Goal: Task Accomplishment & Management: Use online tool/utility

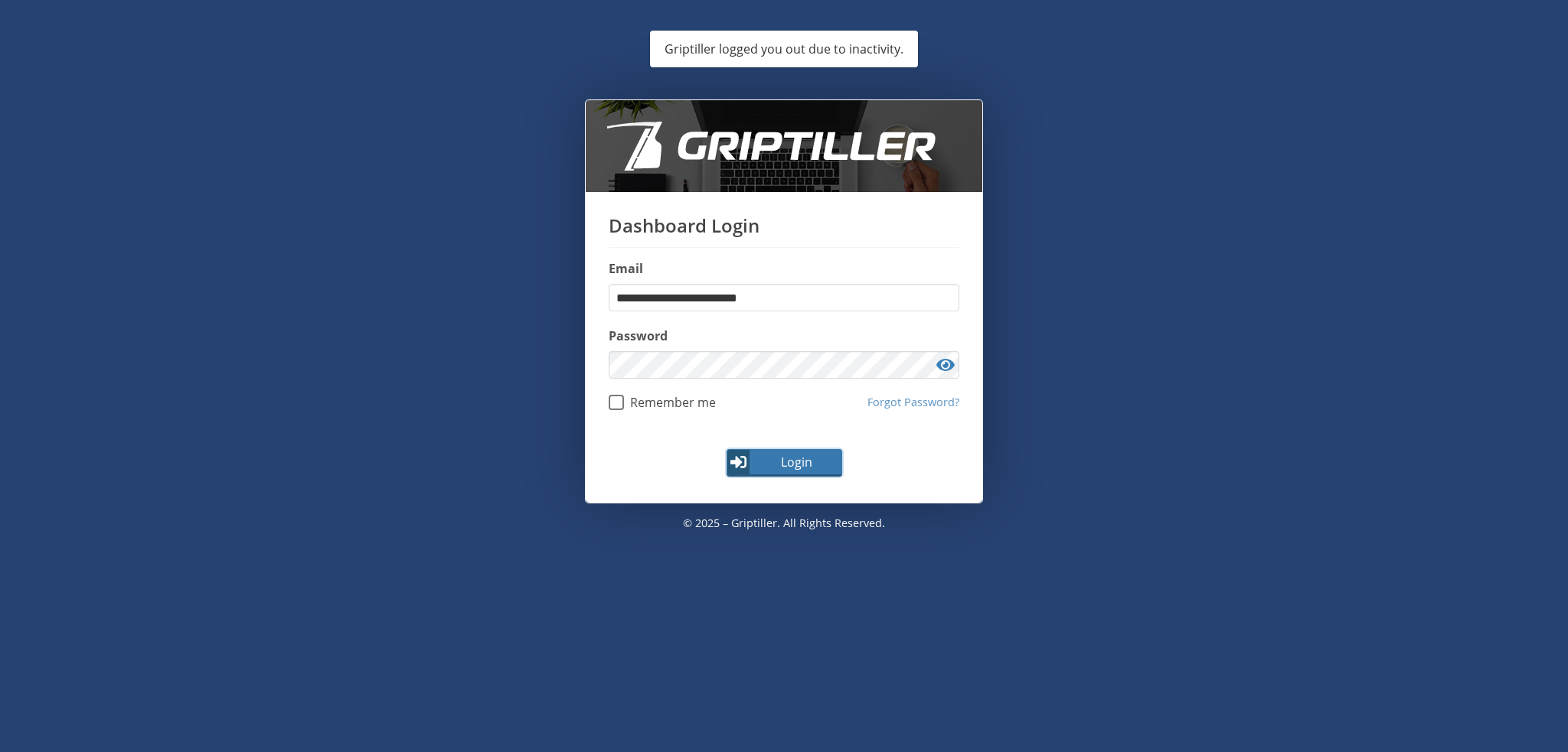
click at [786, 464] on span "Login" at bounding box center [796, 462] width 89 height 18
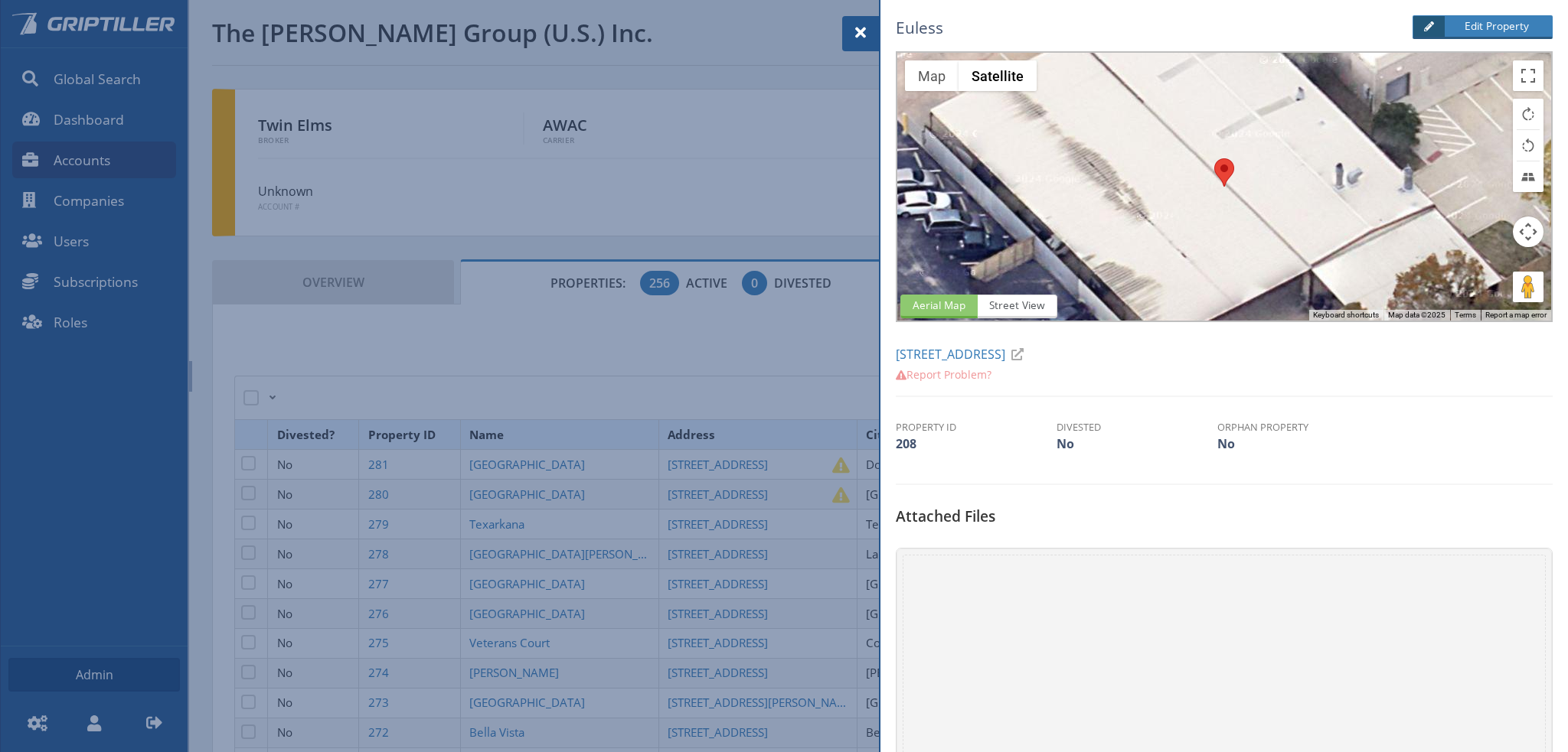
click at [1012, 582] on div "Drop files here or browse files Powered by Uppy" at bounding box center [1224, 759] width 643 height 408
click at [860, 30] on span at bounding box center [860, 33] width 18 height 18
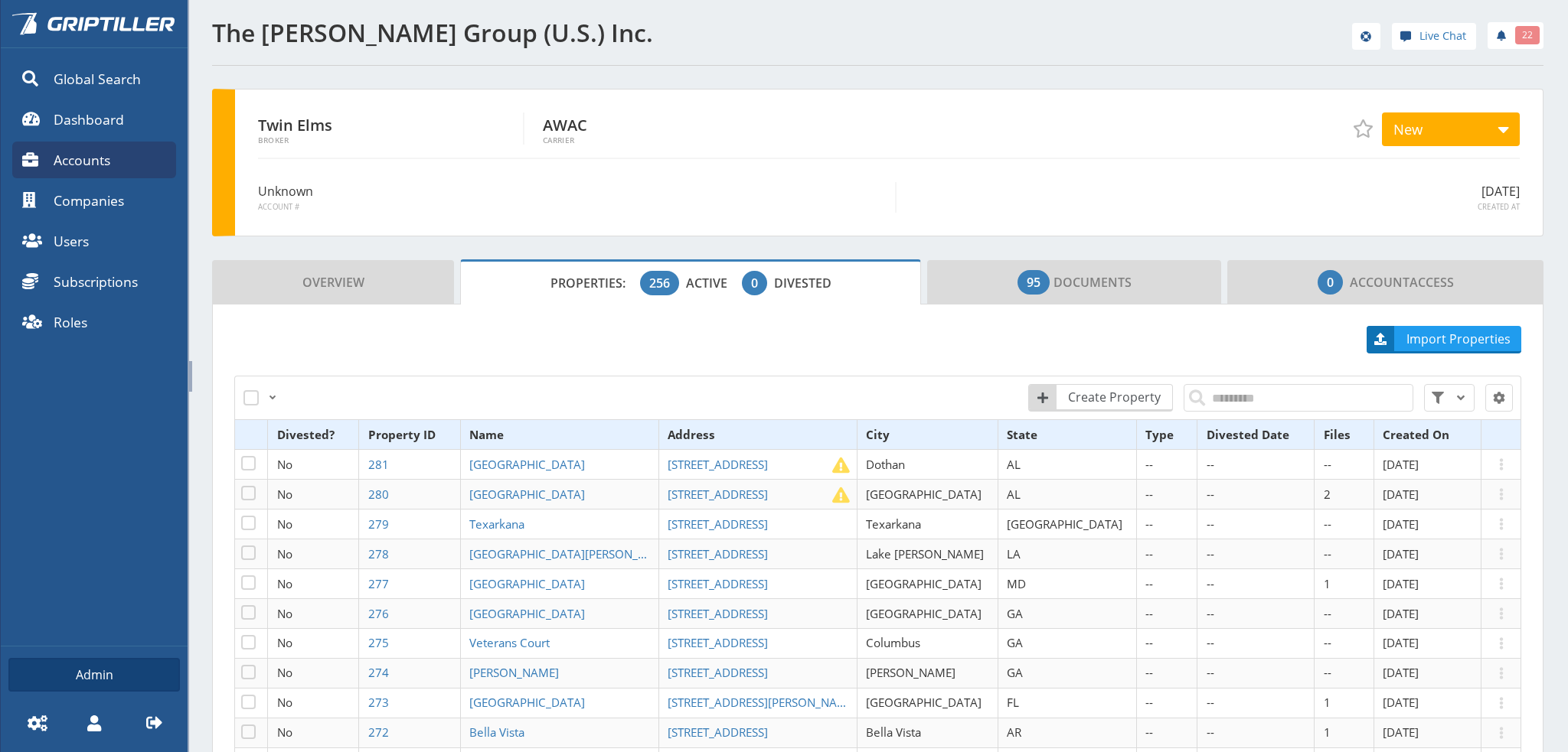
click at [577, 284] on span "Properties:" at bounding box center [593, 283] width 86 height 17
click at [1240, 396] on input "search" at bounding box center [1298, 398] width 230 height 28
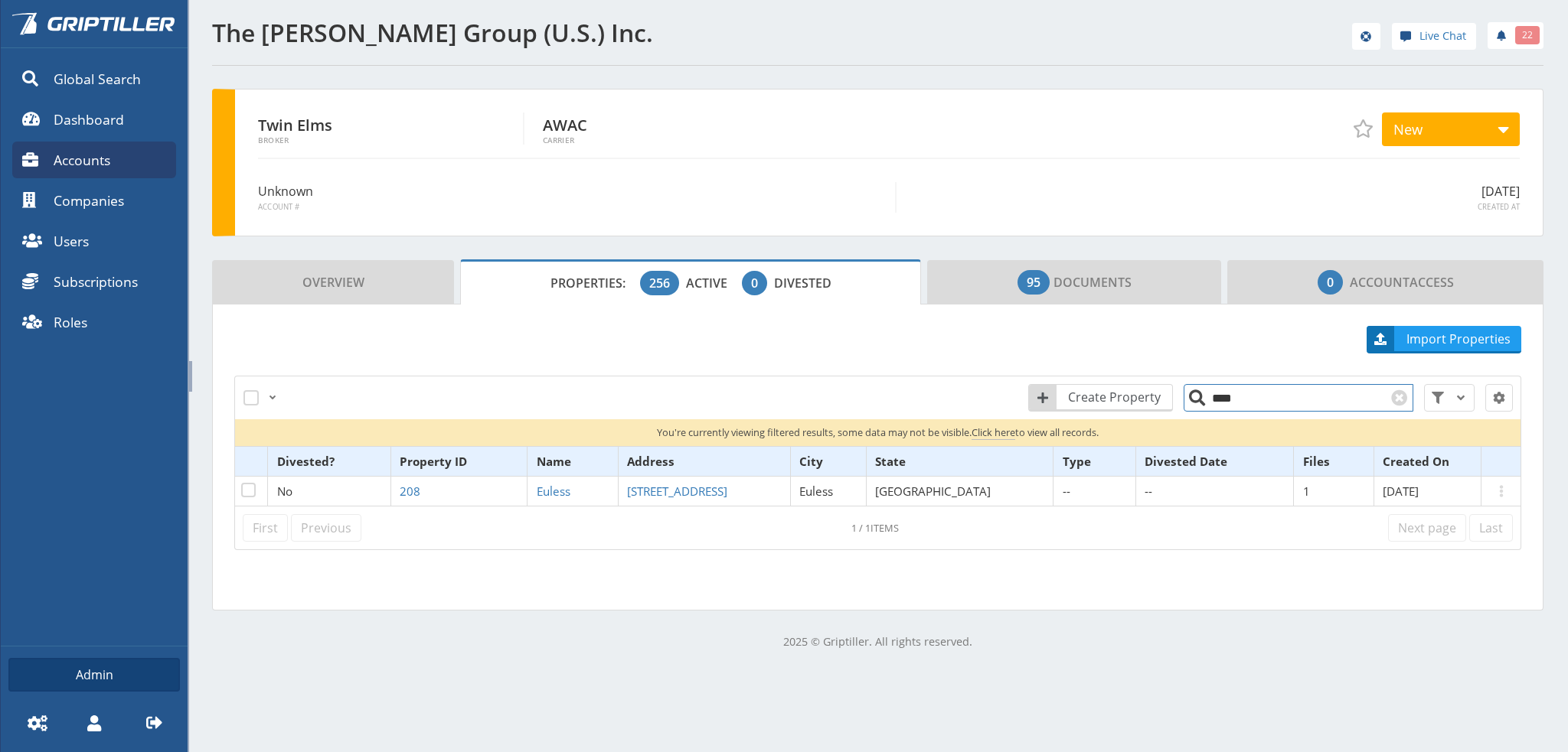
drag, startPoint x: 1237, startPoint y: 397, endPoint x: 1172, endPoint y: 400, distance: 65.1
click at [1183, 400] on input "****" at bounding box center [1298, 398] width 230 height 28
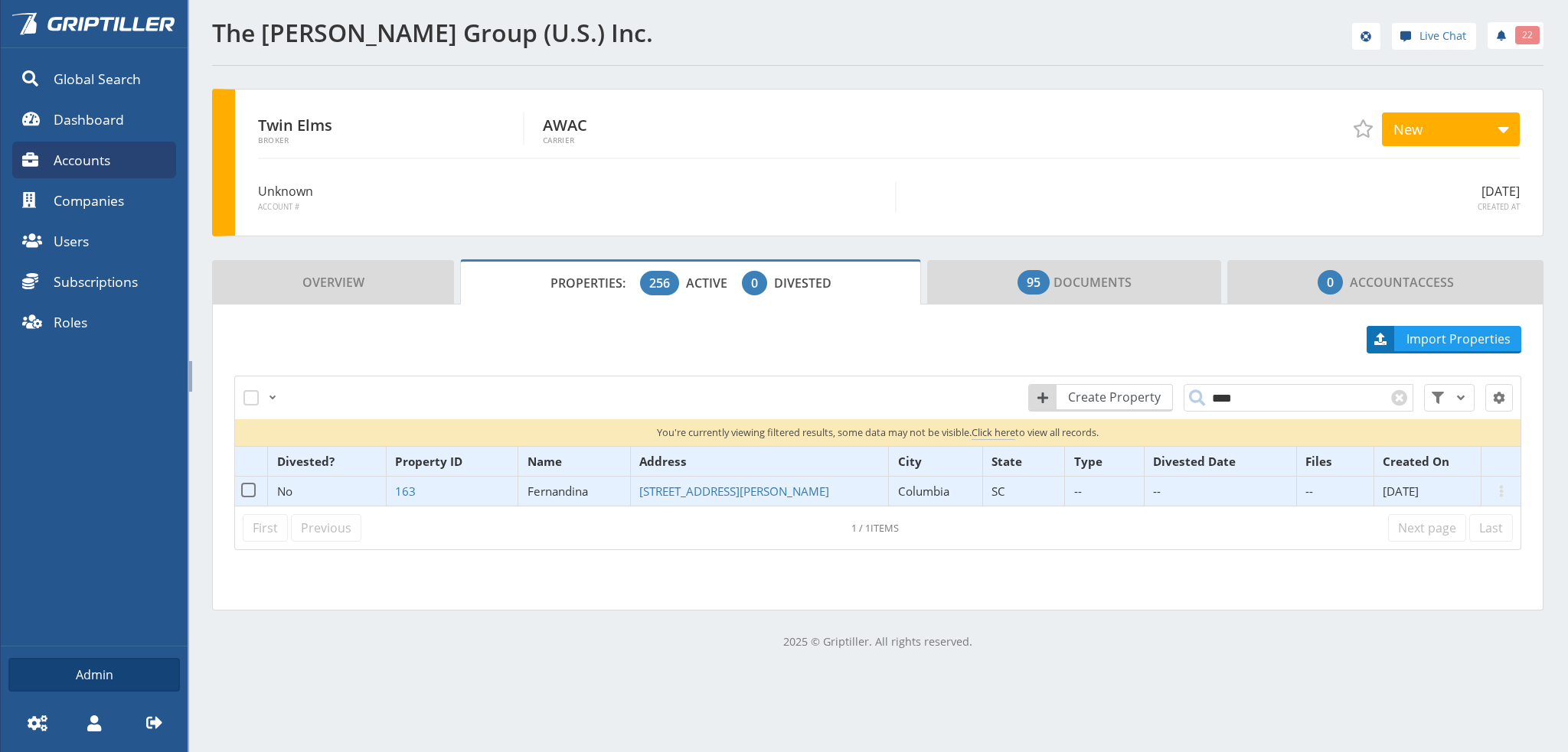
click at [550, 490] on span "Fernandina" at bounding box center [558, 491] width 61 height 16
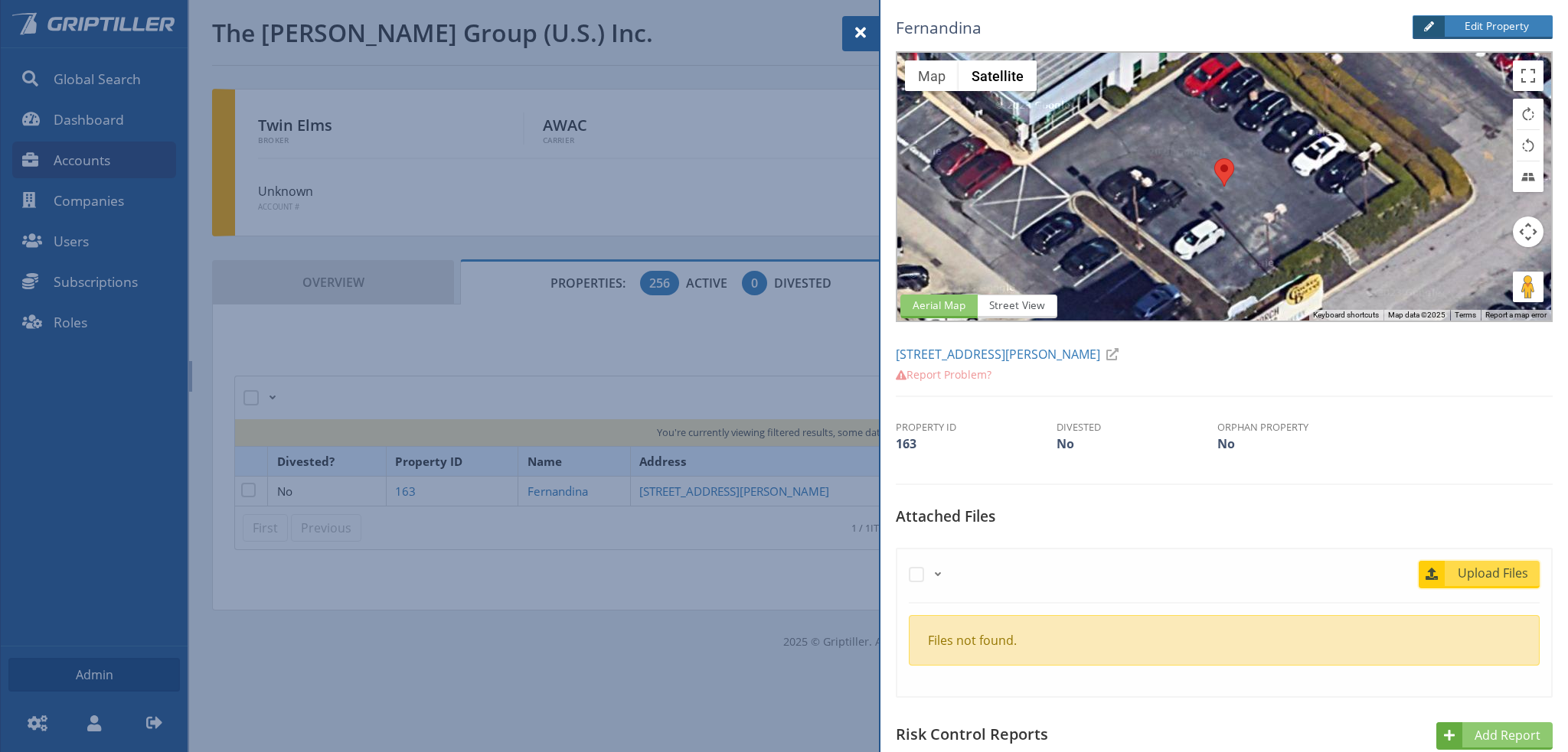
click at [1488, 575] on span "Upload Files" at bounding box center [1493, 573] width 93 height 18
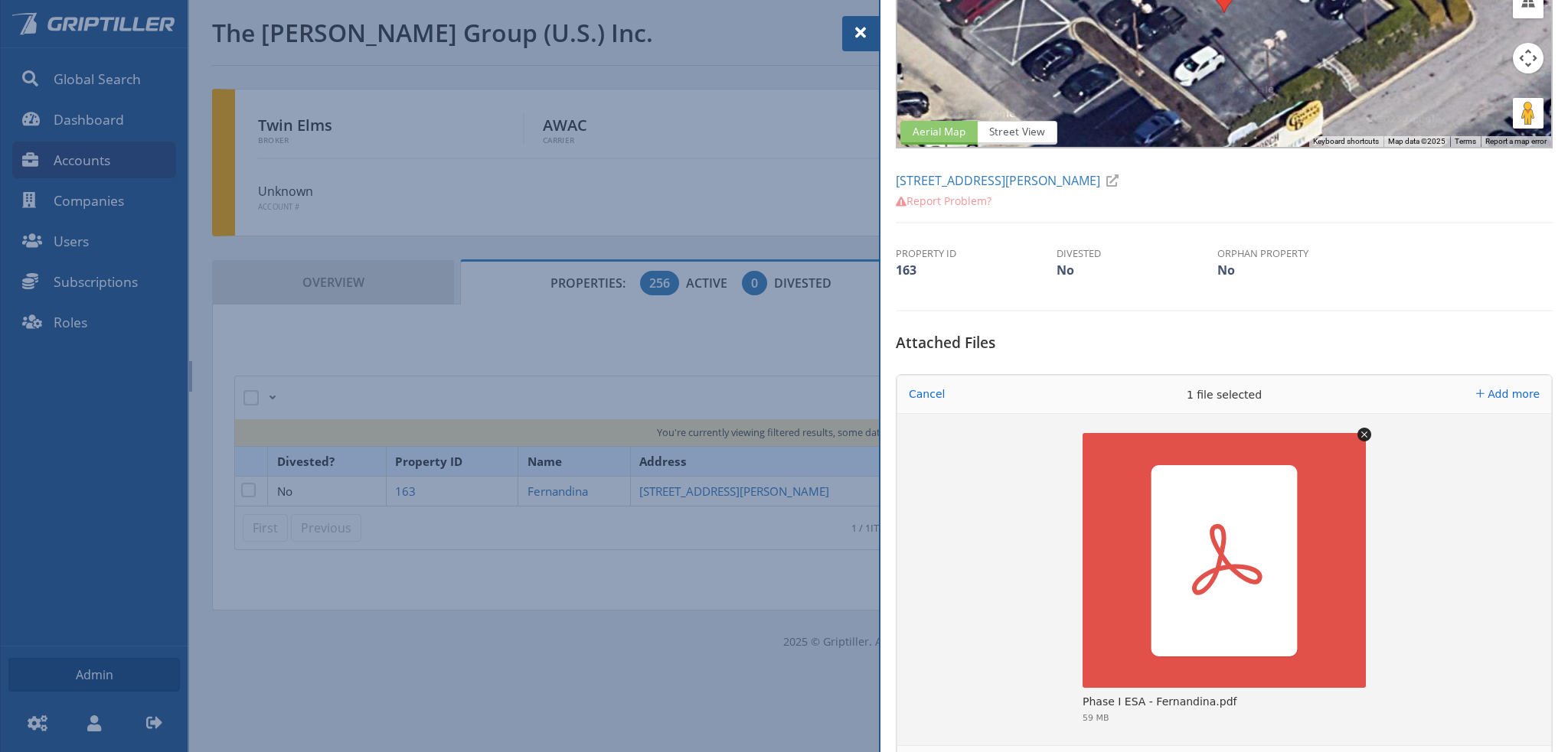
scroll to position [306, 0]
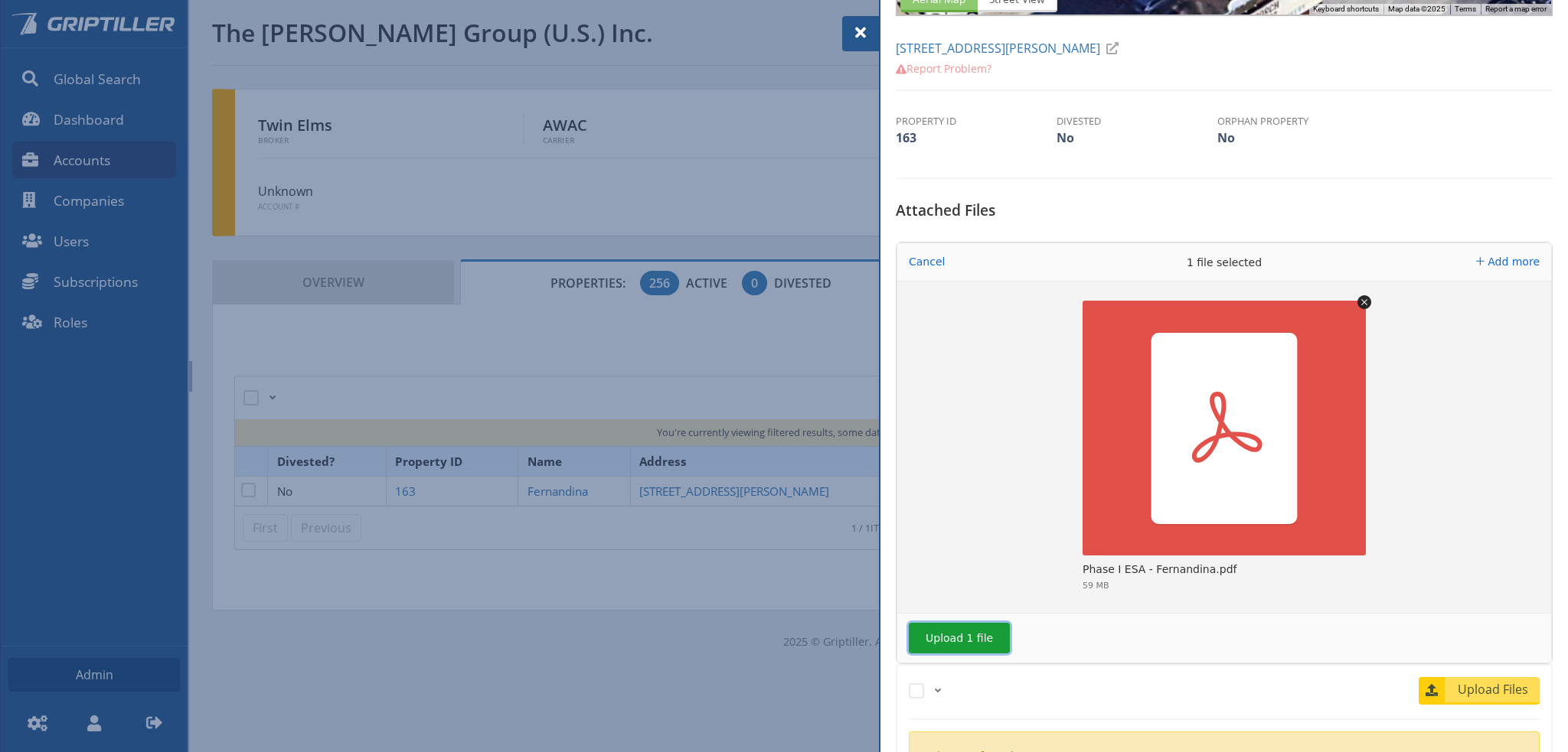
click at [957, 631] on button "Upload 1 file" at bounding box center [958, 637] width 101 height 30
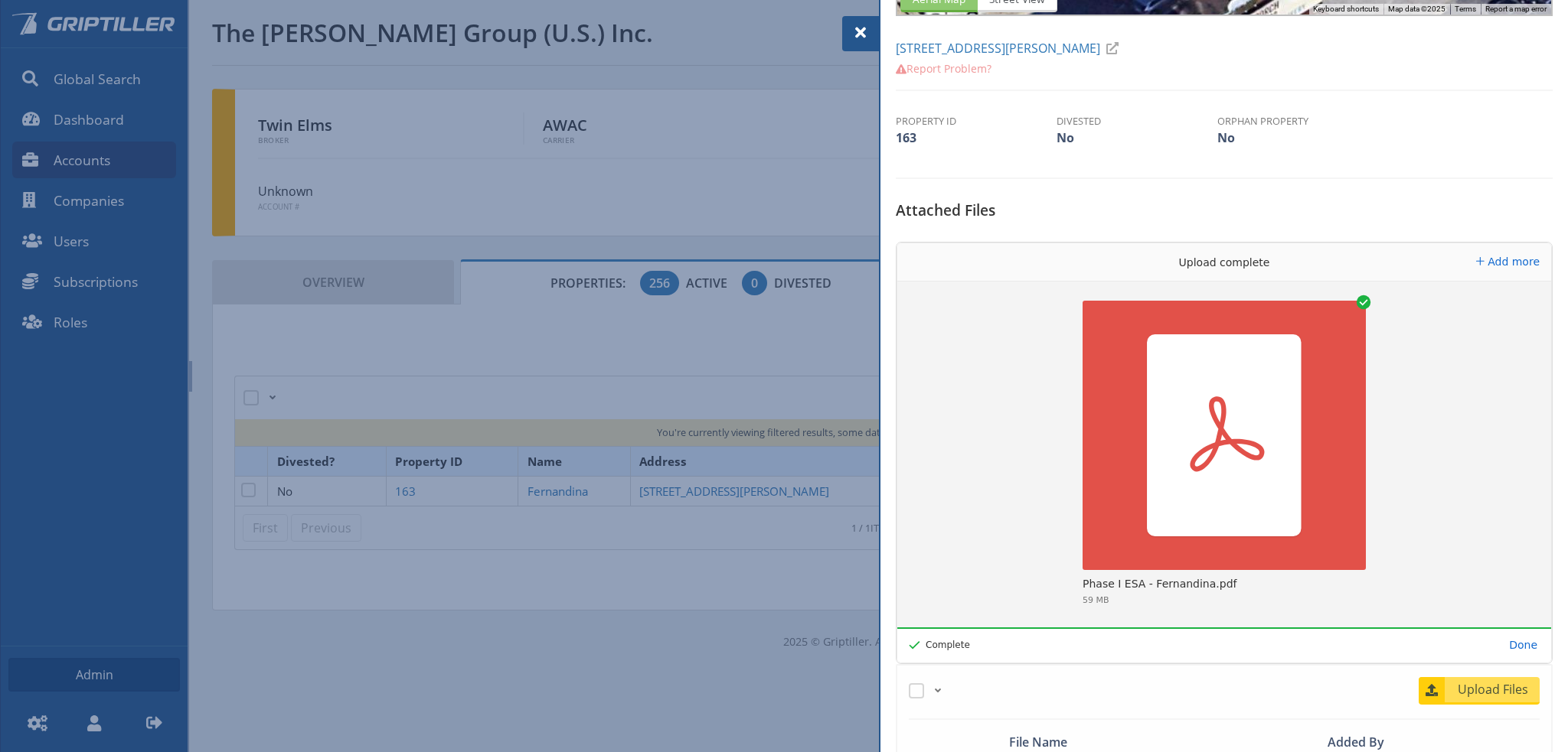
click at [853, 26] on span at bounding box center [860, 33] width 18 height 18
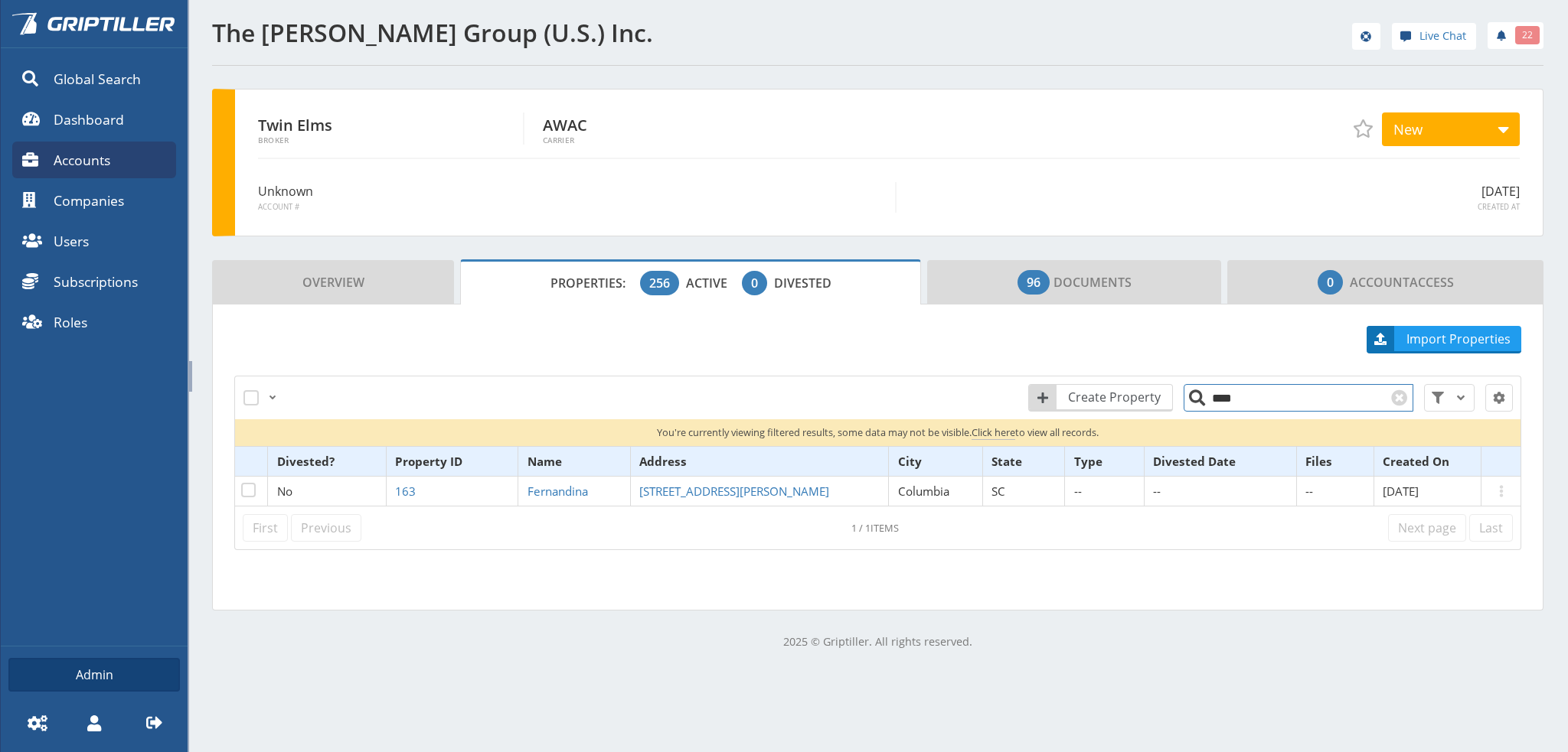
drag, startPoint x: 1229, startPoint y: 395, endPoint x: 1196, endPoint y: 398, distance: 33.1
click at [1196, 398] on input "****" at bounding box center [1298, 398] width 230 height 28
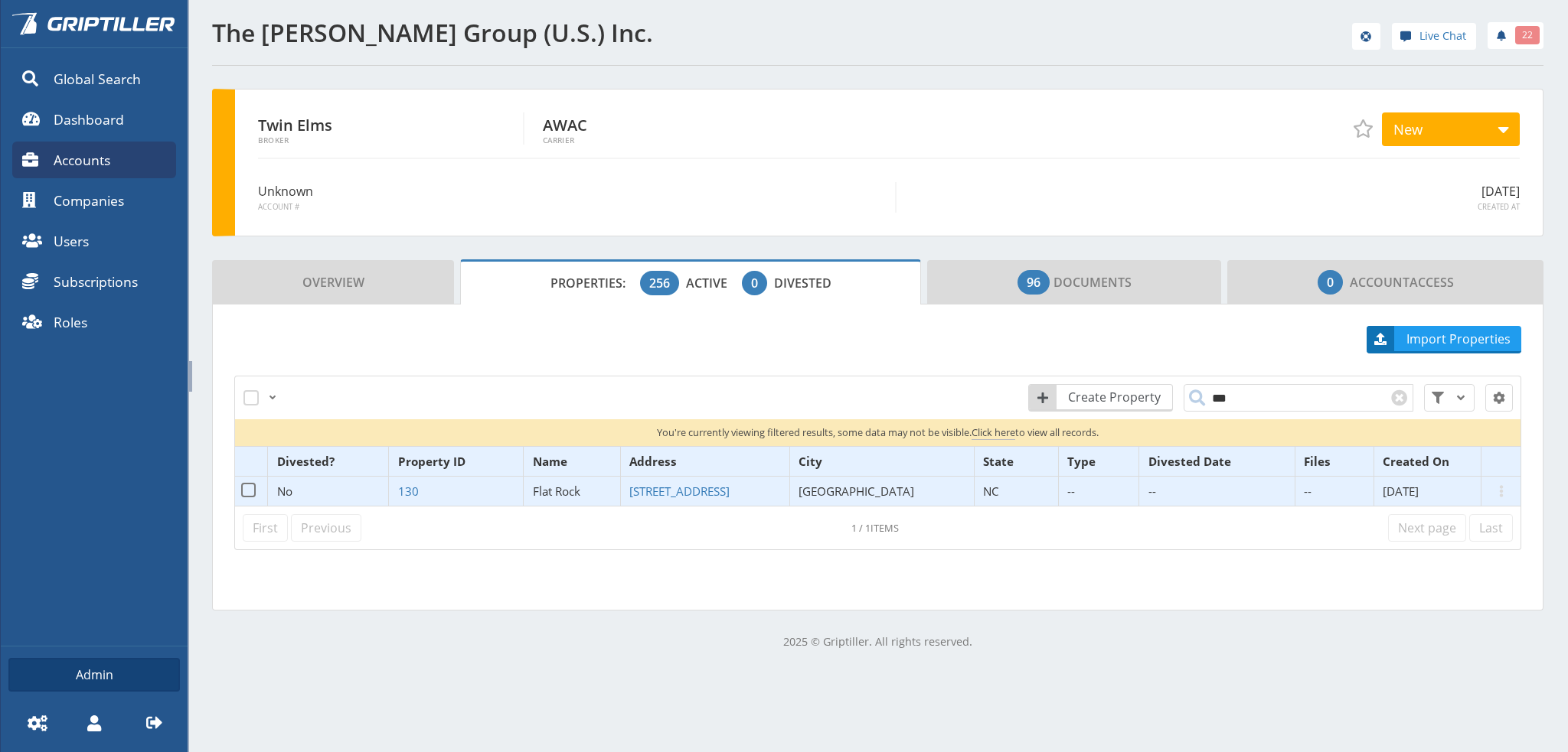
click at [569, 485] on span "Flat Rock" at bounding box center [556, 491] width 48 height 16
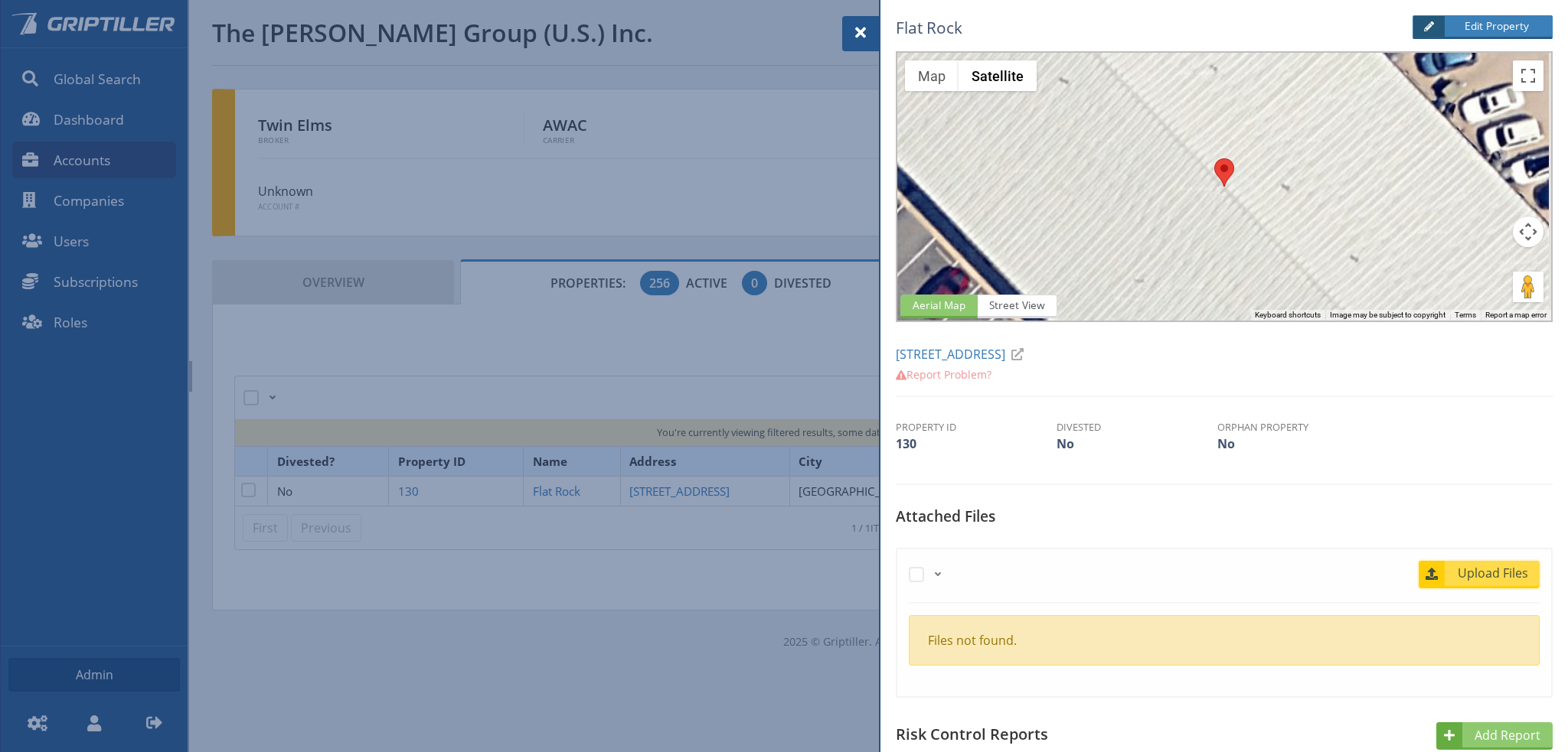
click at [1477, 572] on span "Upload Files" at bounding box center [1493, 573] width 93 height 18
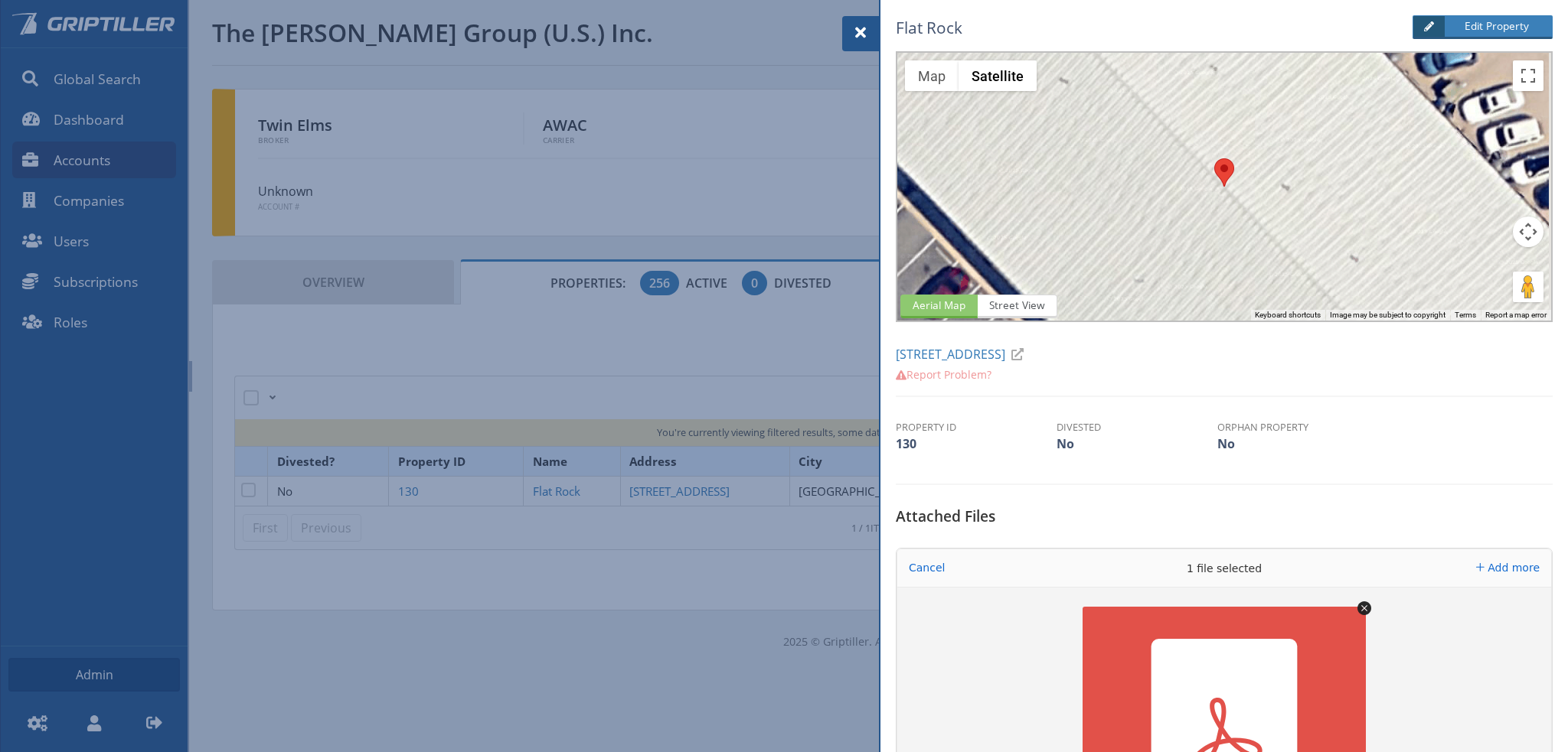
scroll to position [230, 0]
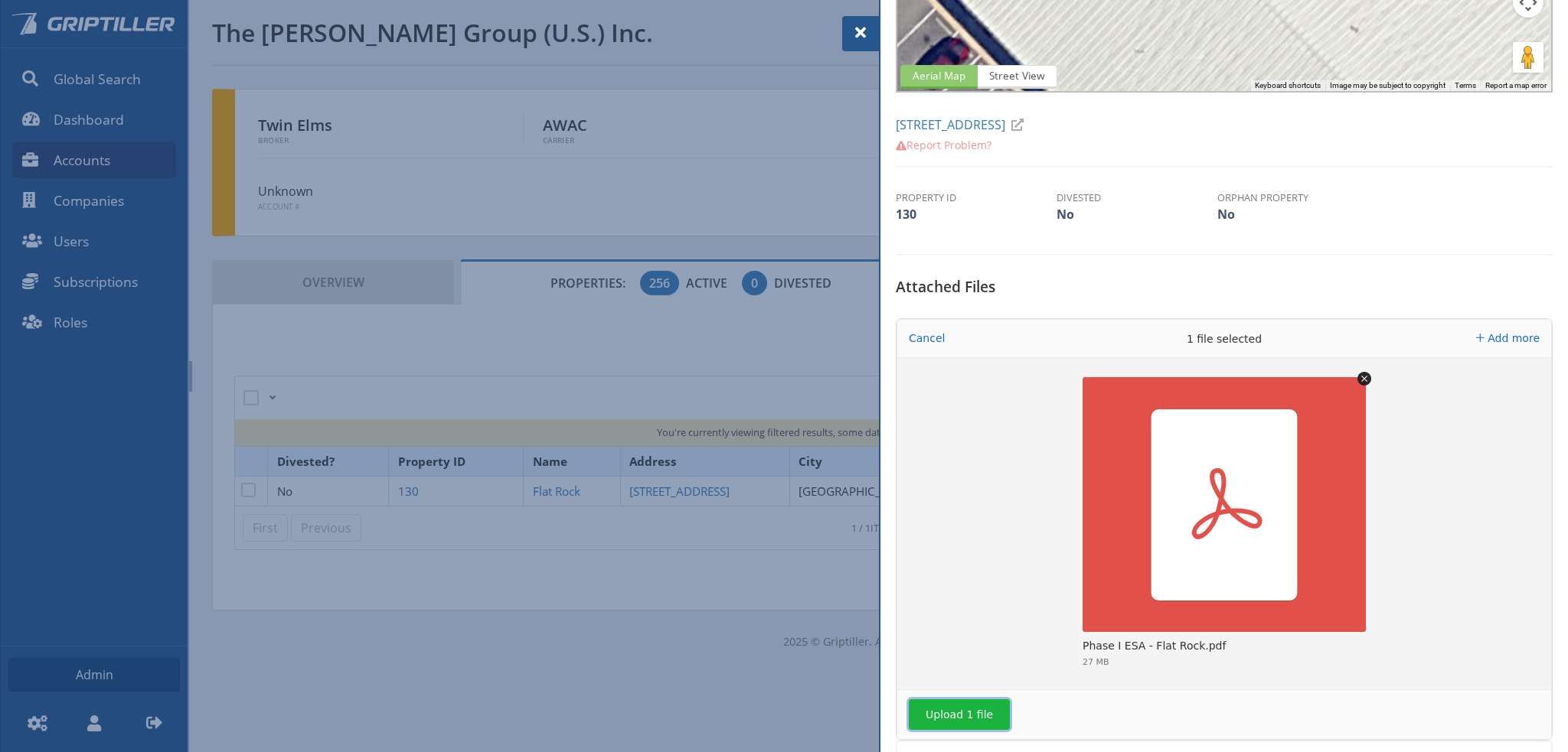
click at [980, 718] on button "Upload 1 file" at bounding box center [958, 714] width 101 height 30
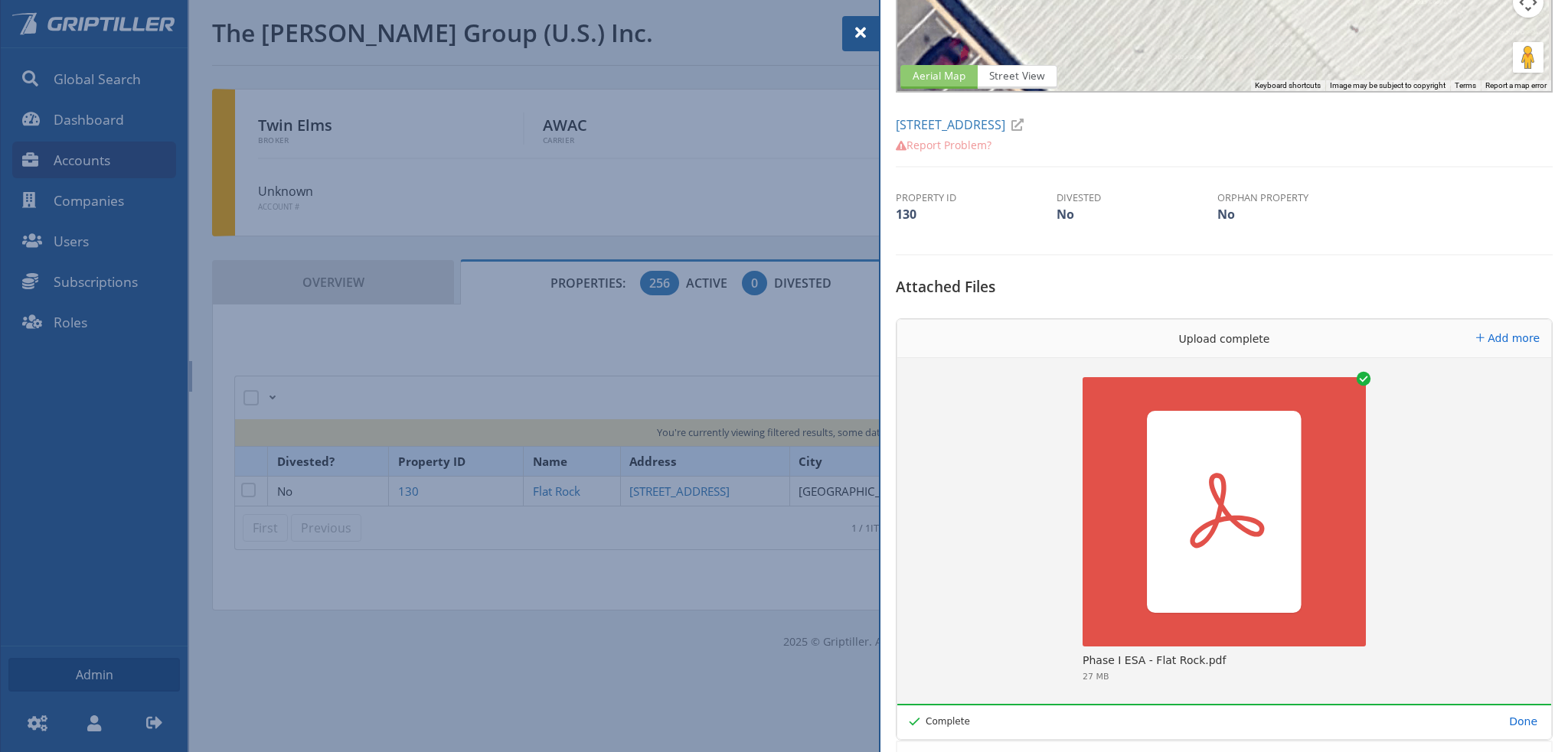
click at [857, 30] on span at bounding box center [860, 33] width 18 height 18
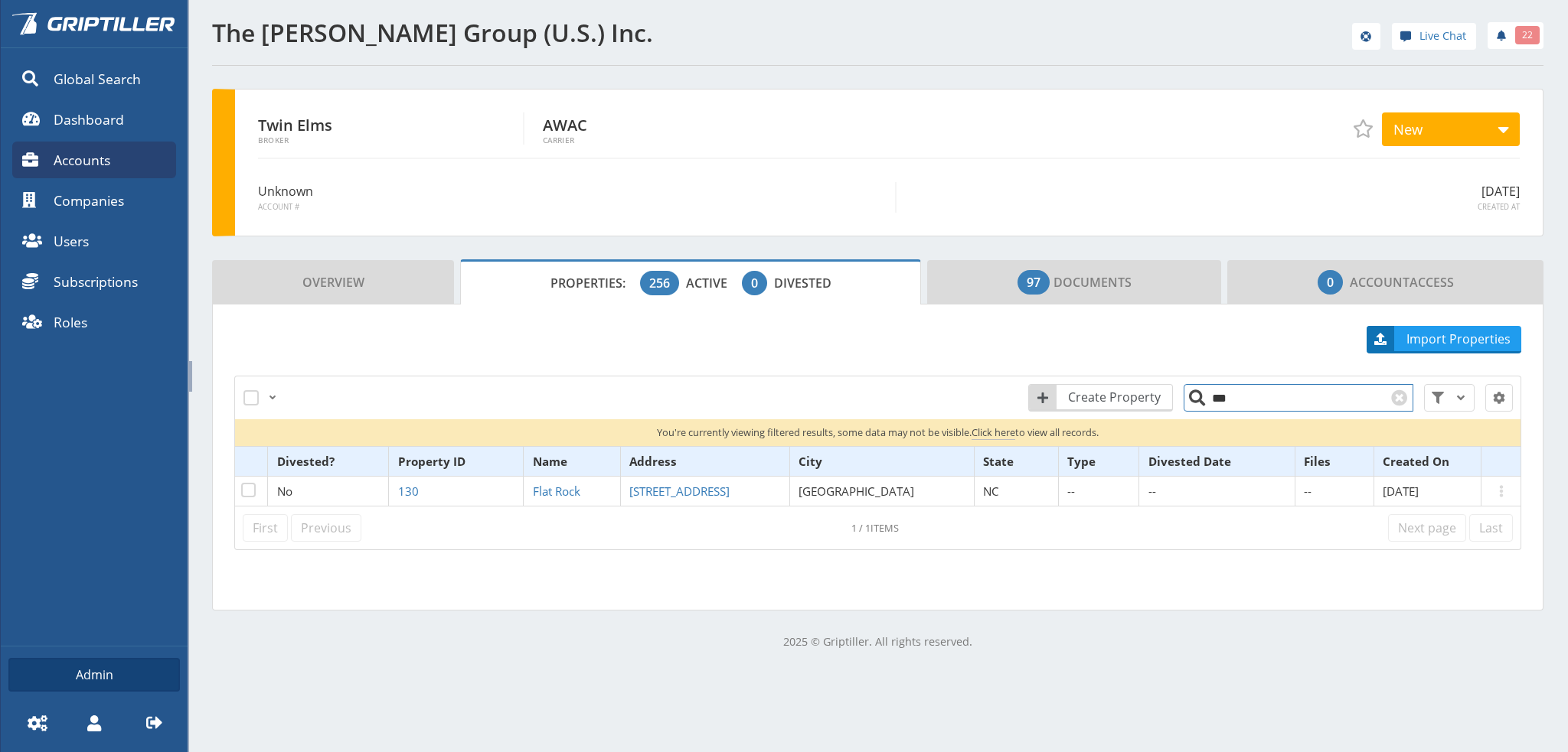
click at [1248, 399] on input "***" at bounding box center [1298, 398] width 230 height 28
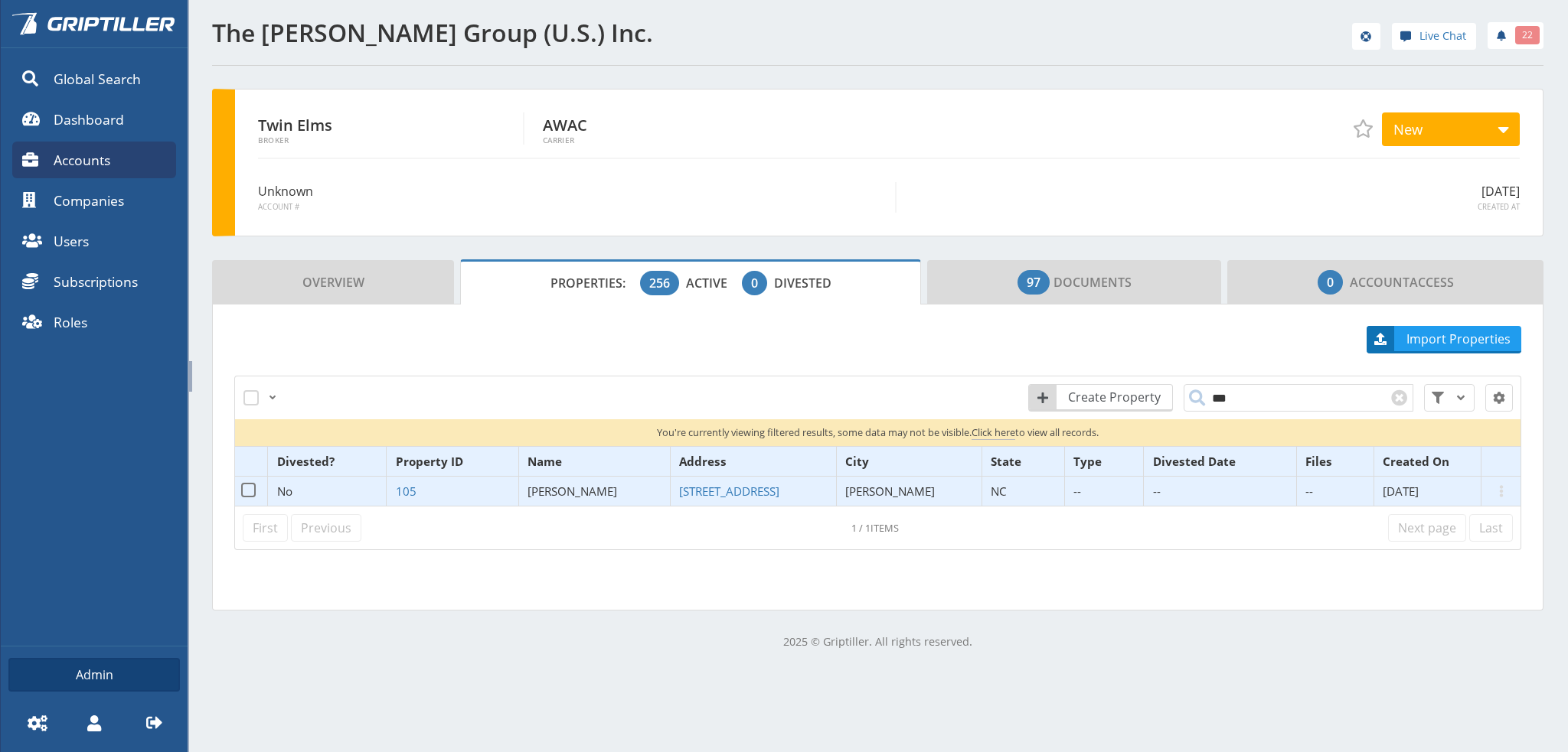
drag, startPoint x: 563, startPoint y: 496, endPoint x: 578, endPoint y: 493, distance: 15.3
click at [564, 496] on td "[PERSON_NAME]" at bounding box center [594, 491] width 152 height 30
click at [578, 481] on td "[PERSON_NAME]" at bounding box center [594, 491] width 152 height 30
click at [580, 492] on span "[PERSON_NAME]" at bounding box center [572, 491] width 89 height 16
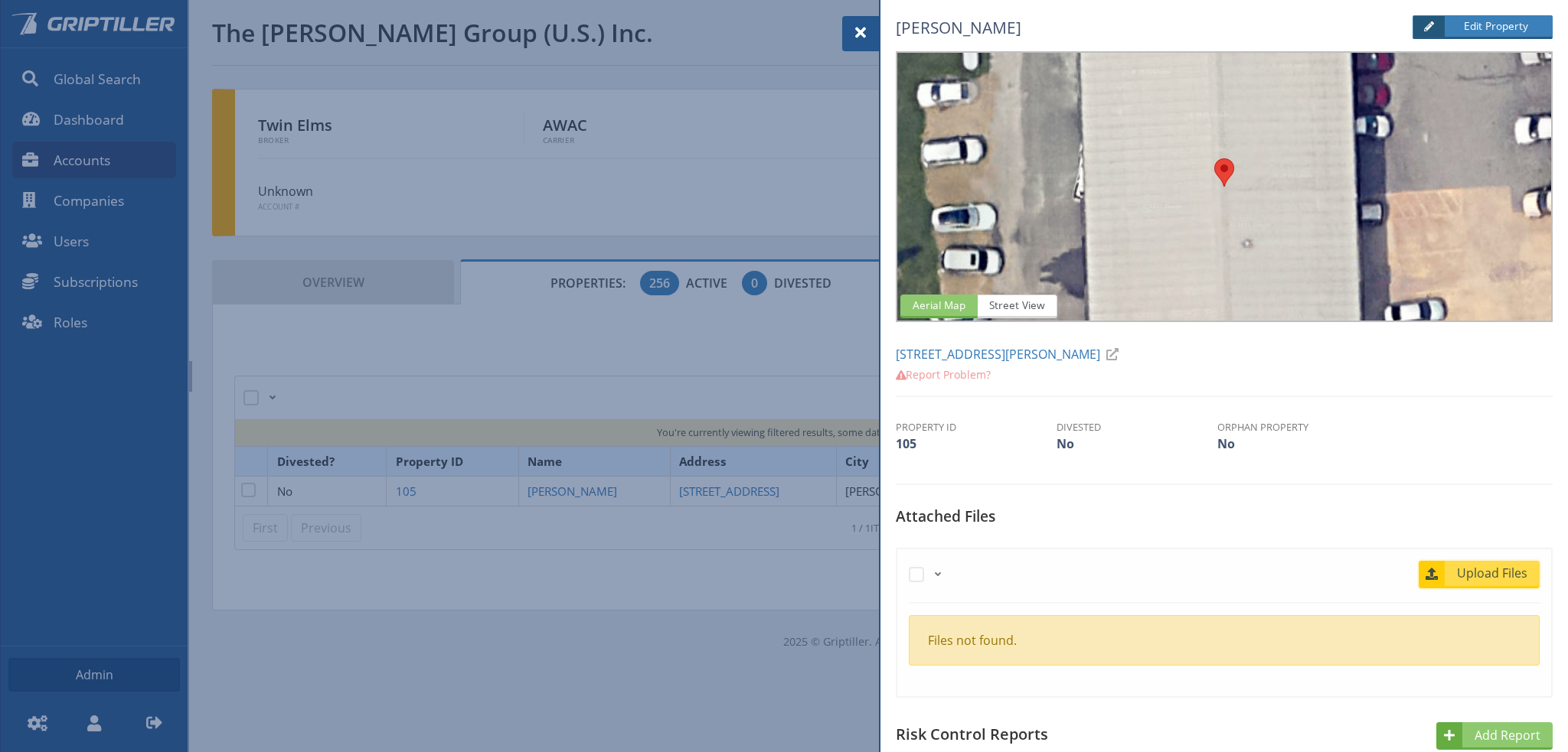
click at [1485, 573] on span "Upload Files" at bounding box center [1493, 573] width 93 height 18
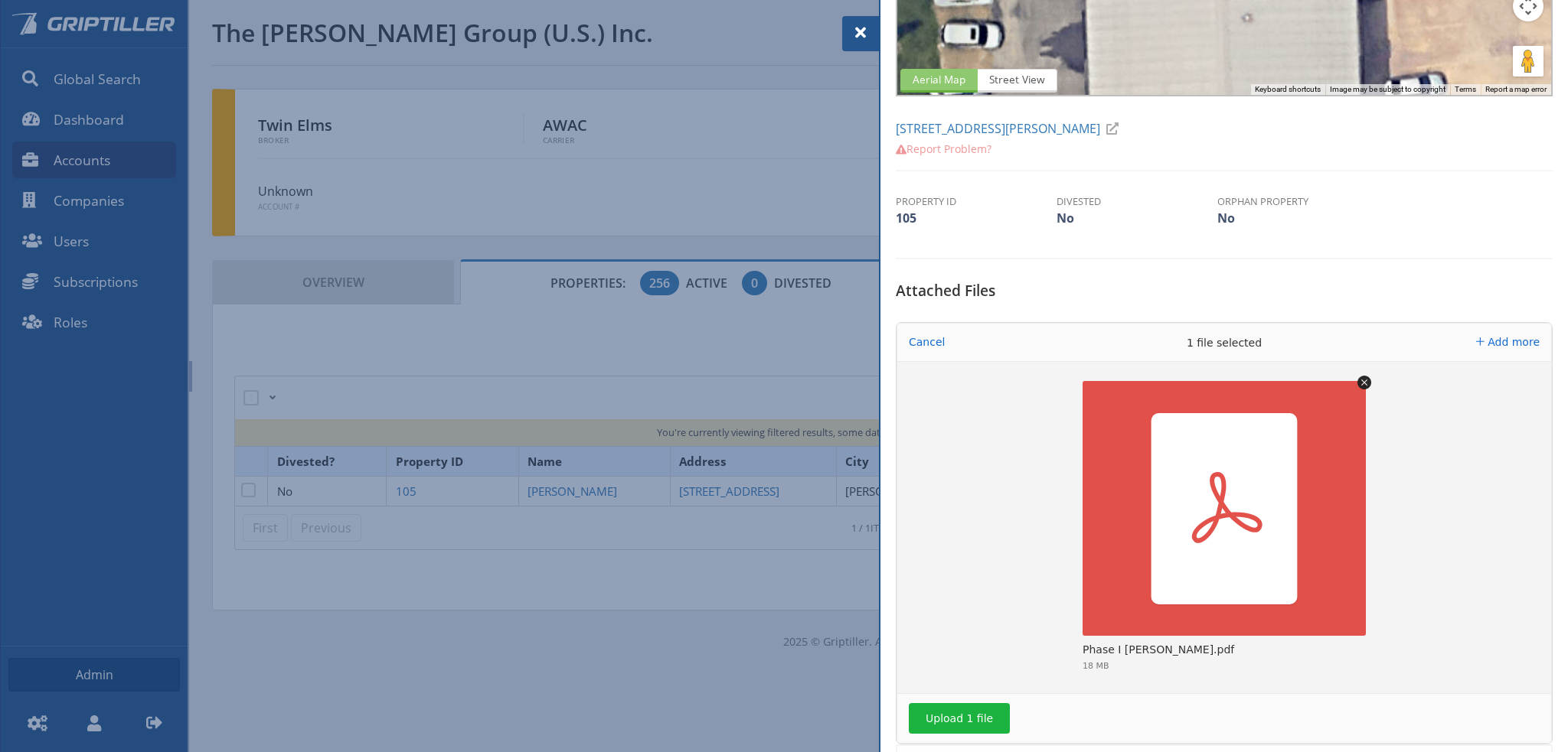
scroll to position [230, 0]
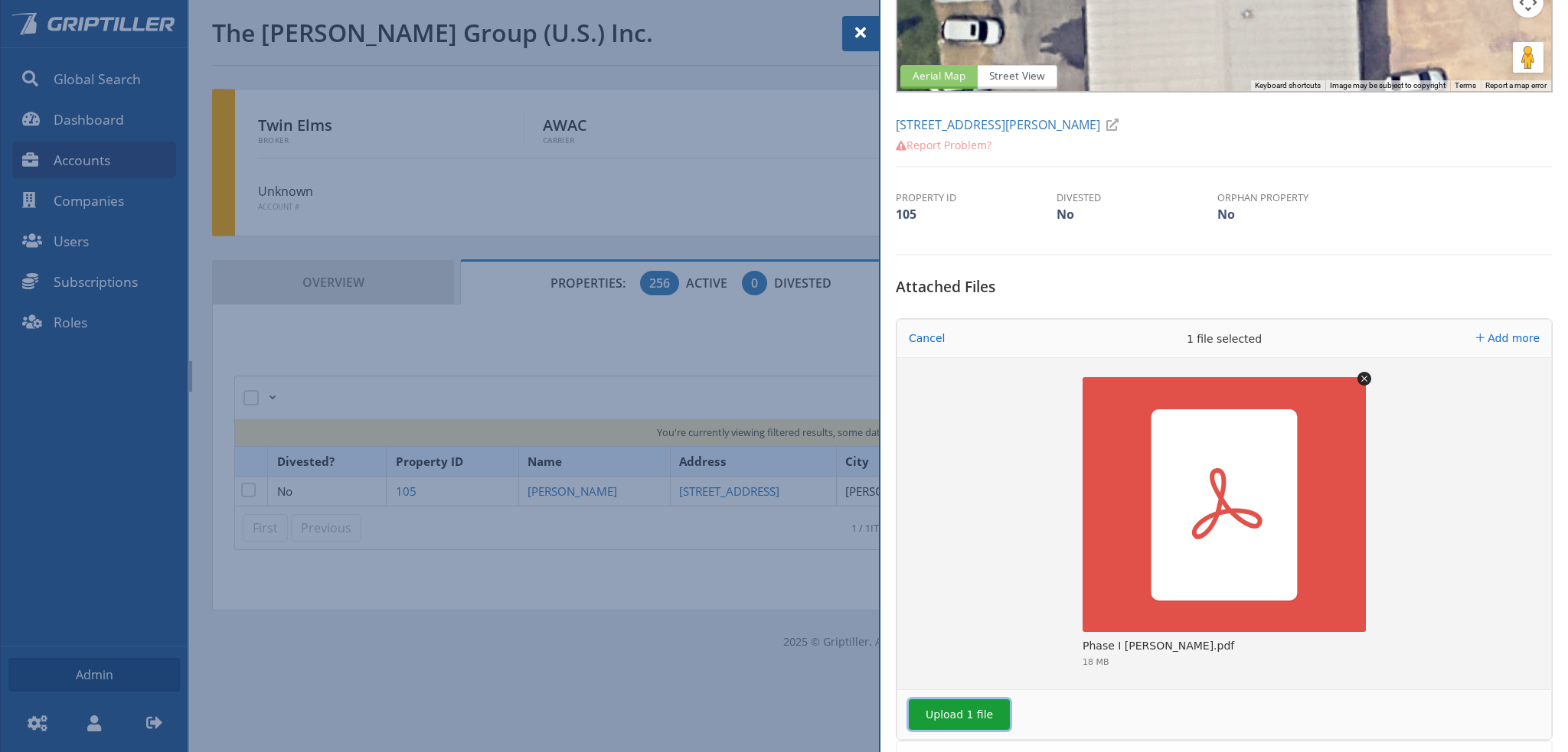
click at [955, 722] on button "Upload 1 file" at bounding box center [958, 714] width 101 height 30
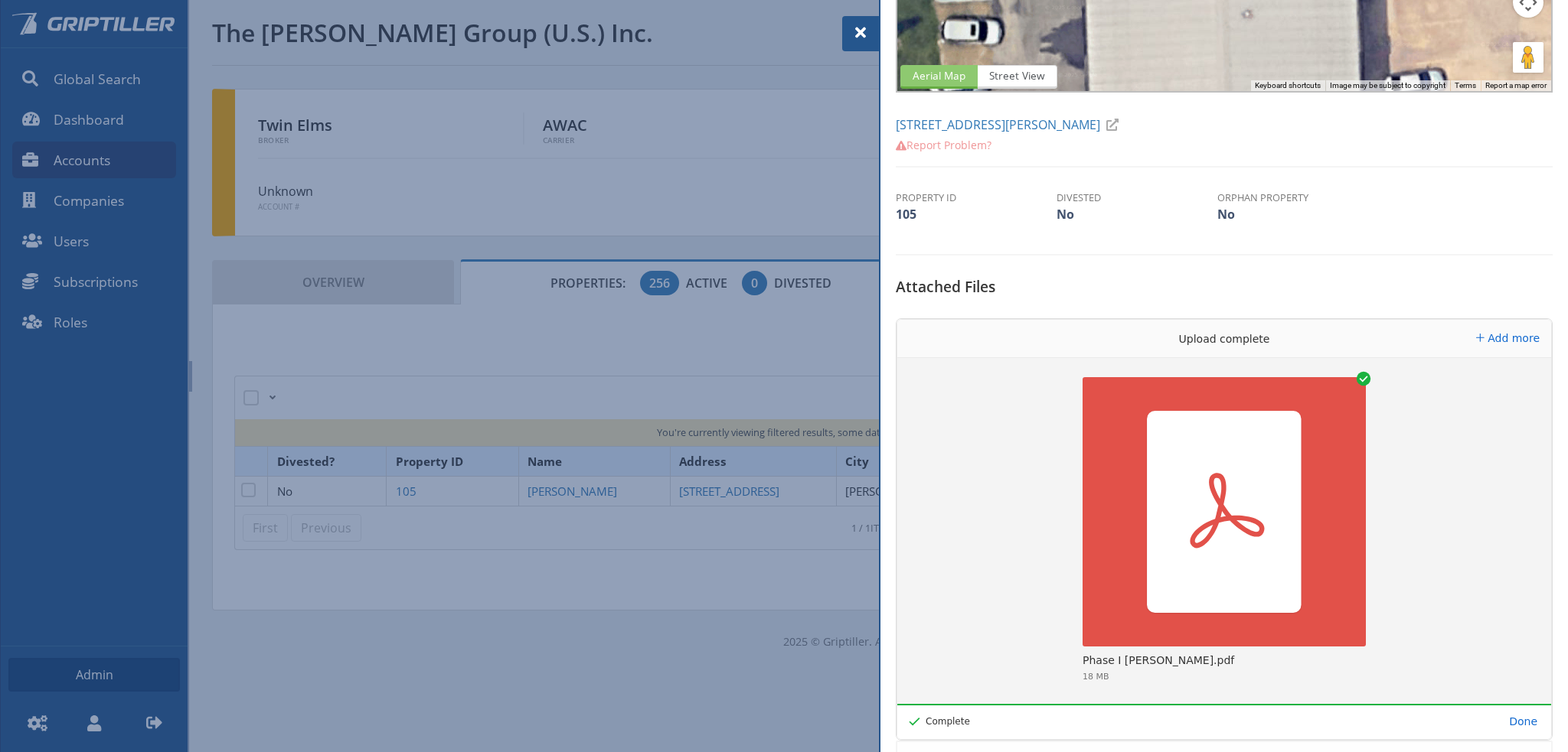
click at [850, 31] on div at bounding box center [860, 34] width 37 height 35
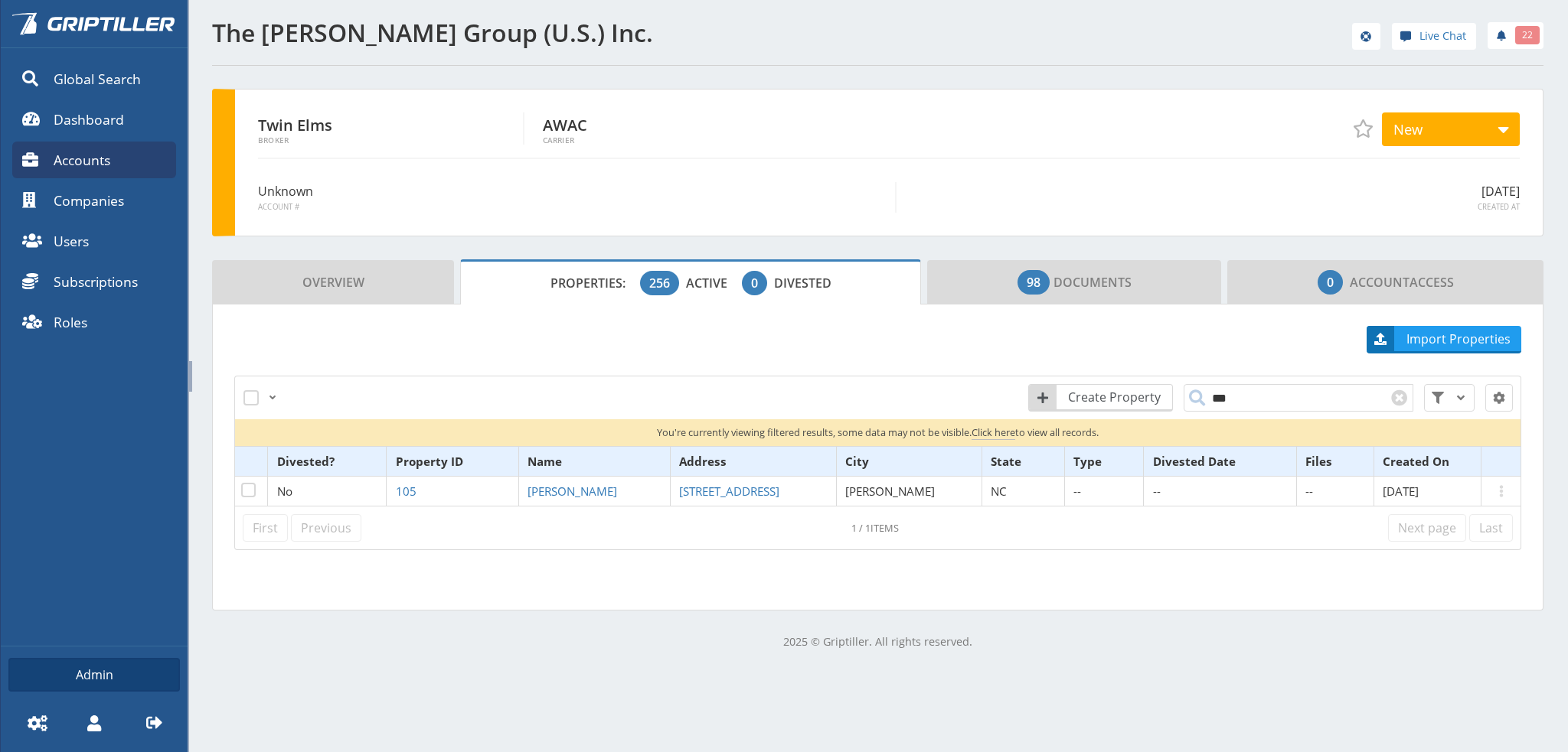
click at [1237, 410] on div "Create Property *** Reset All Filters" at bounding box center [1145, 398] width 752 height 46
click at [1237, 403] on input "***" at bounding box center [1298, 398] width 230 height 28
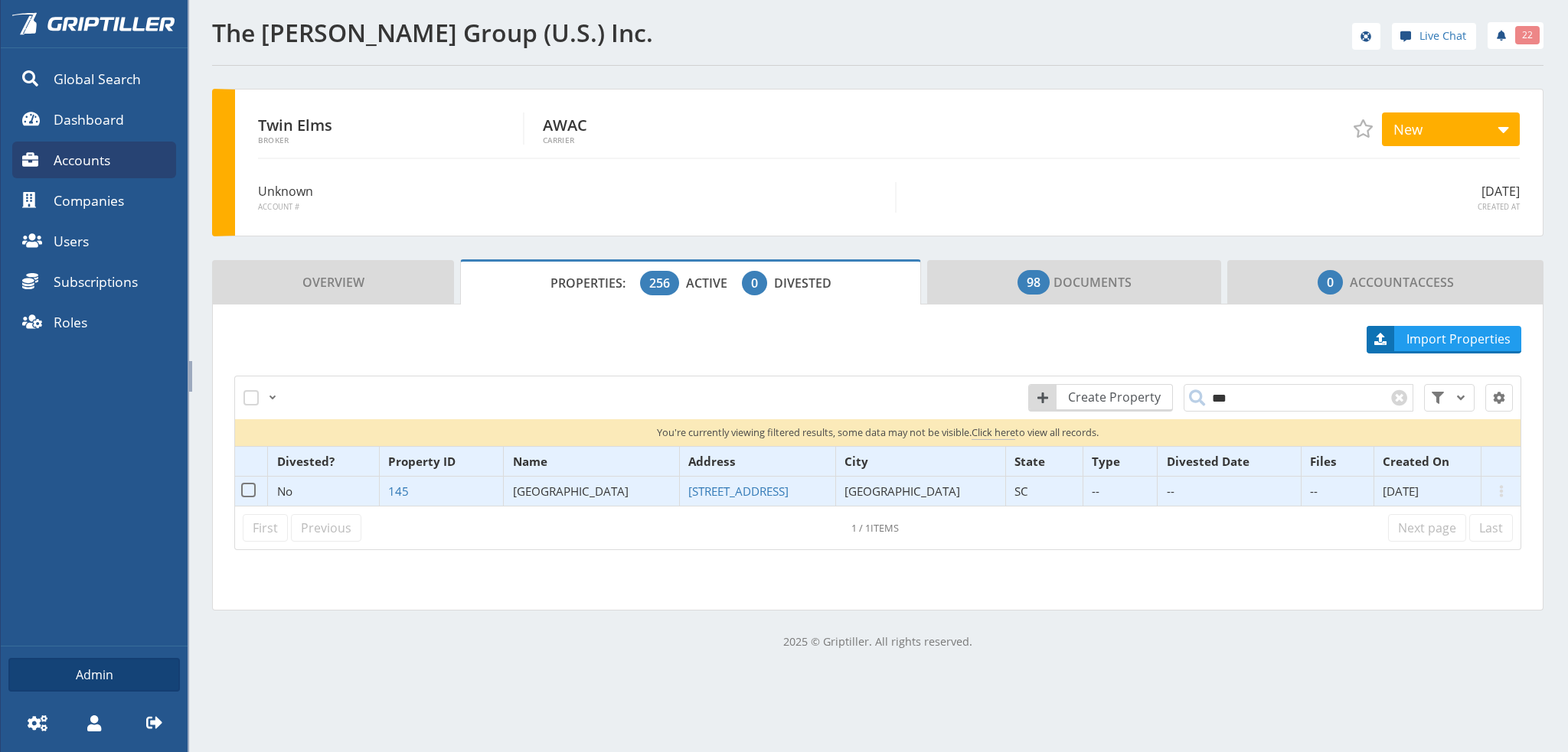
click at [573, 491] on span "[GEOGRAPHIC_DATA]" at bounding box center [570, 491] width 116 height 16
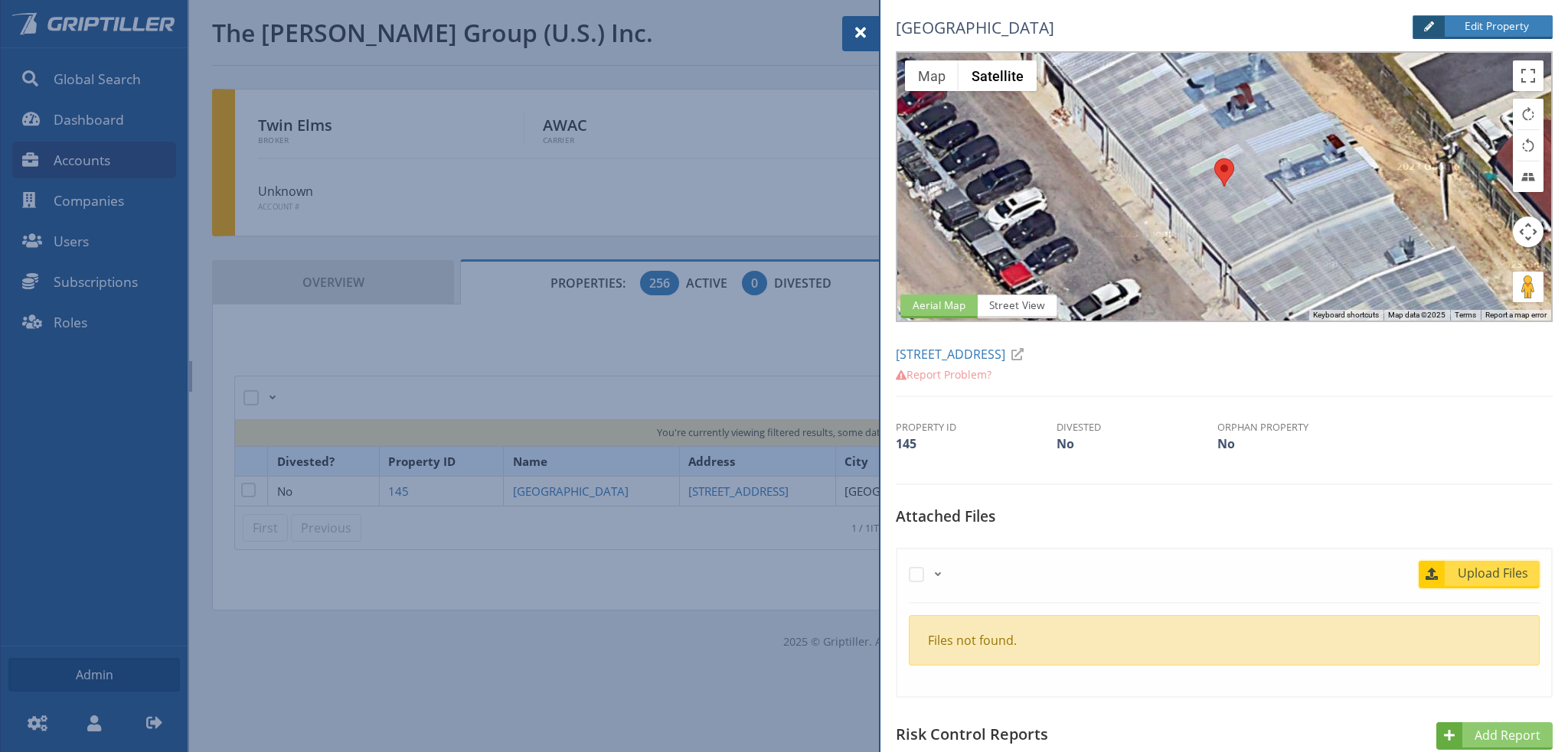
click at [1486, 567] on span "Upload Files" at bounding box center [1493, 573] width 93 height 18
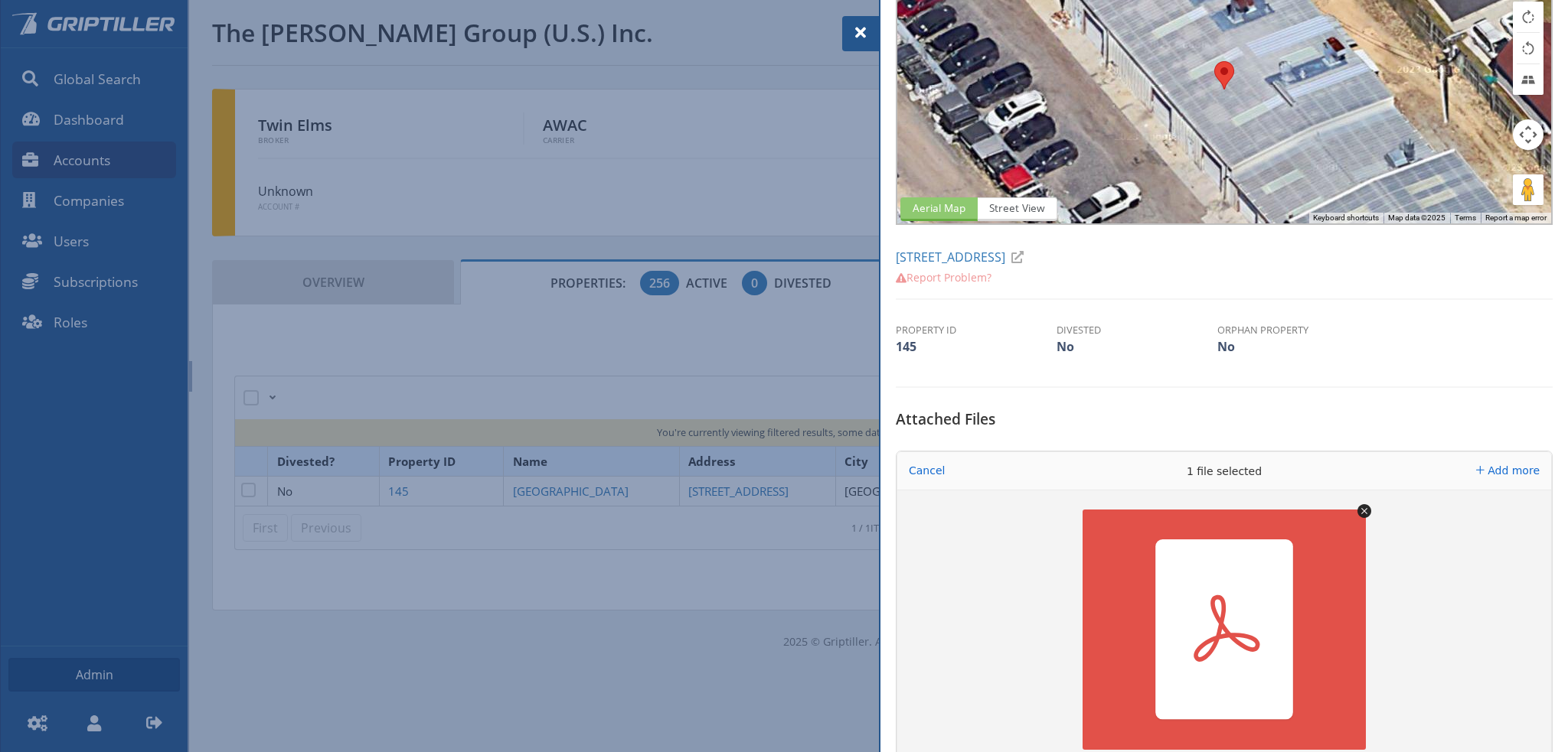
scroll to position [230, 0]
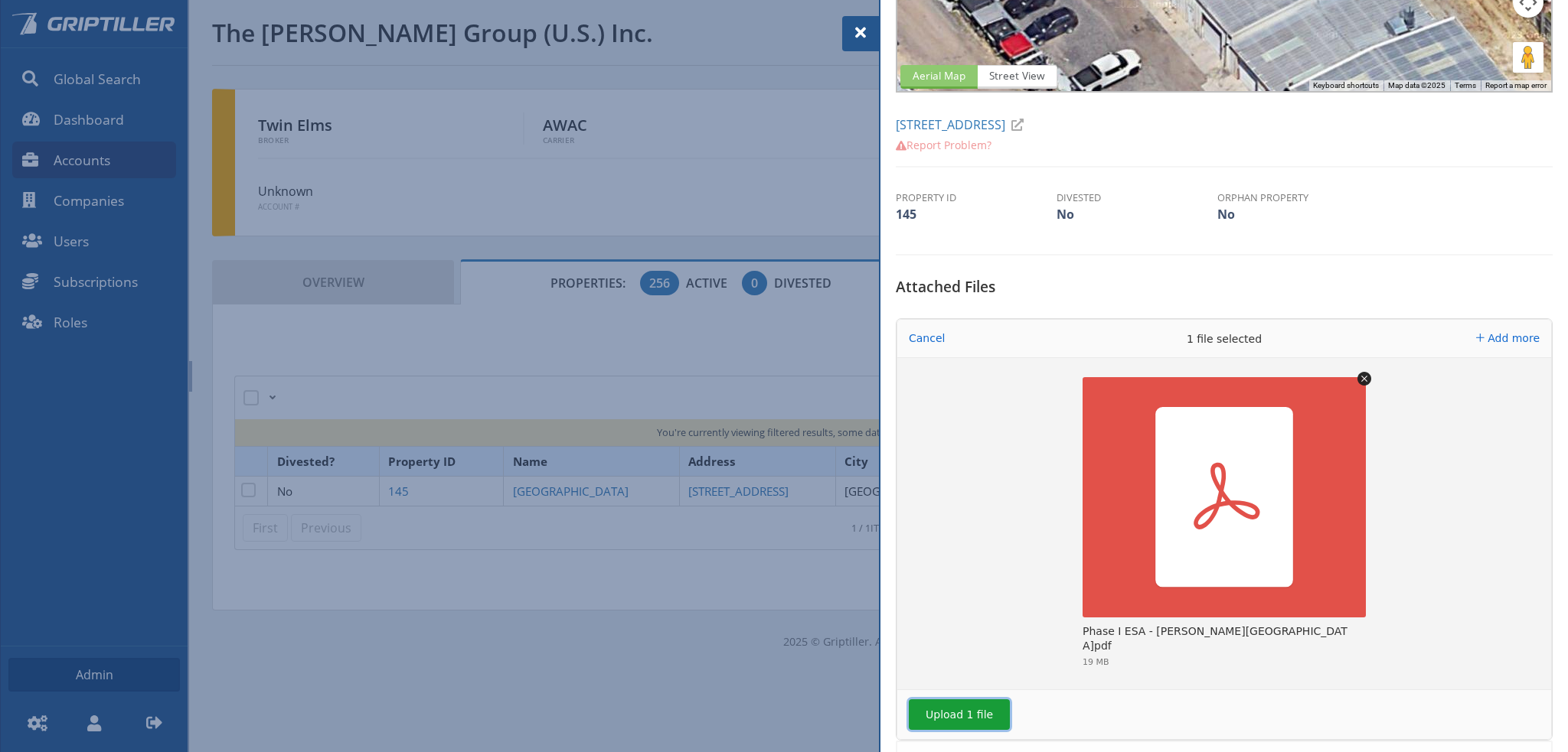
click at [966, 718] on button "Upload 1 file" at bounding box center [958, 714] width 101 height 30
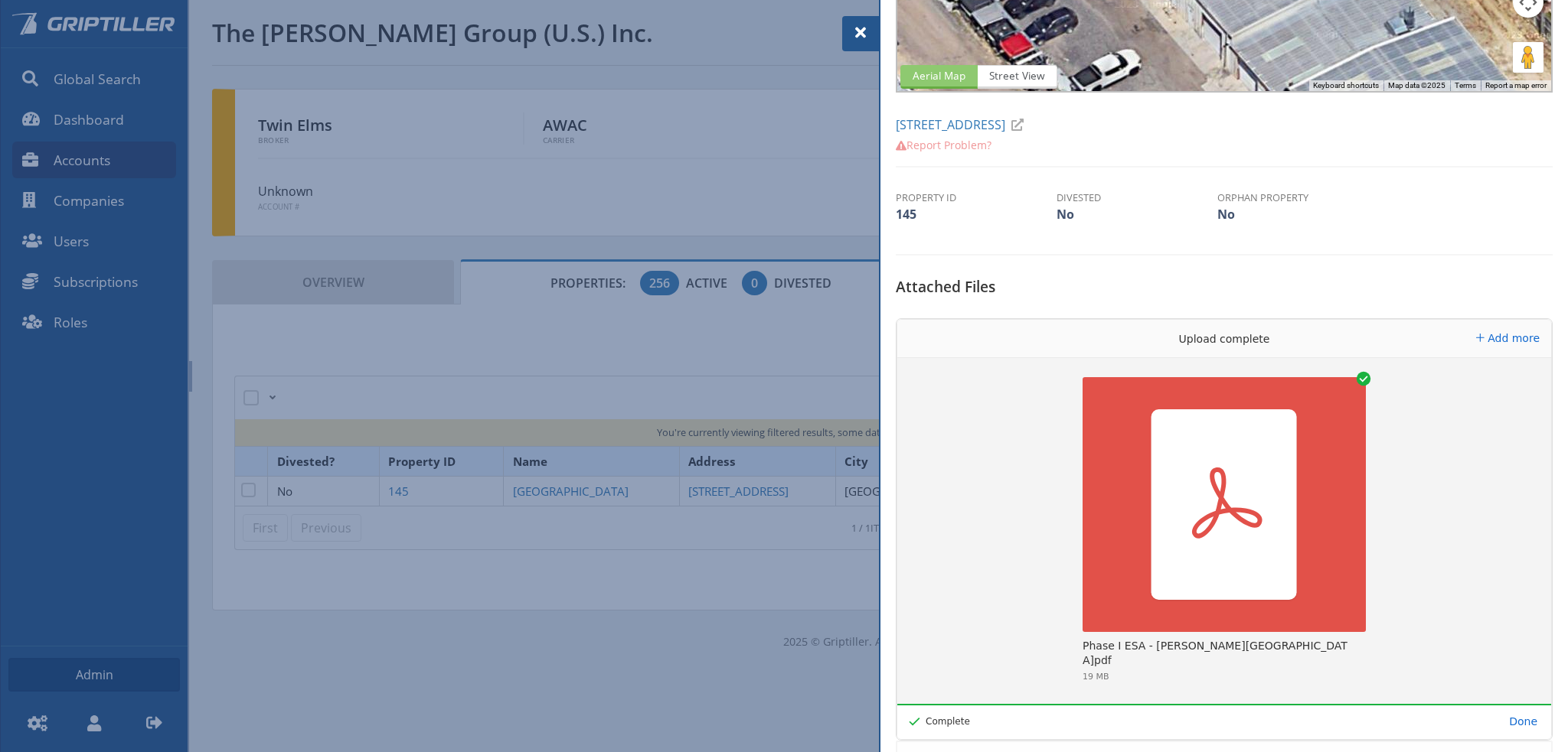
click at [861, 30] on span at bounding box center [860, 33] width 18 height 18
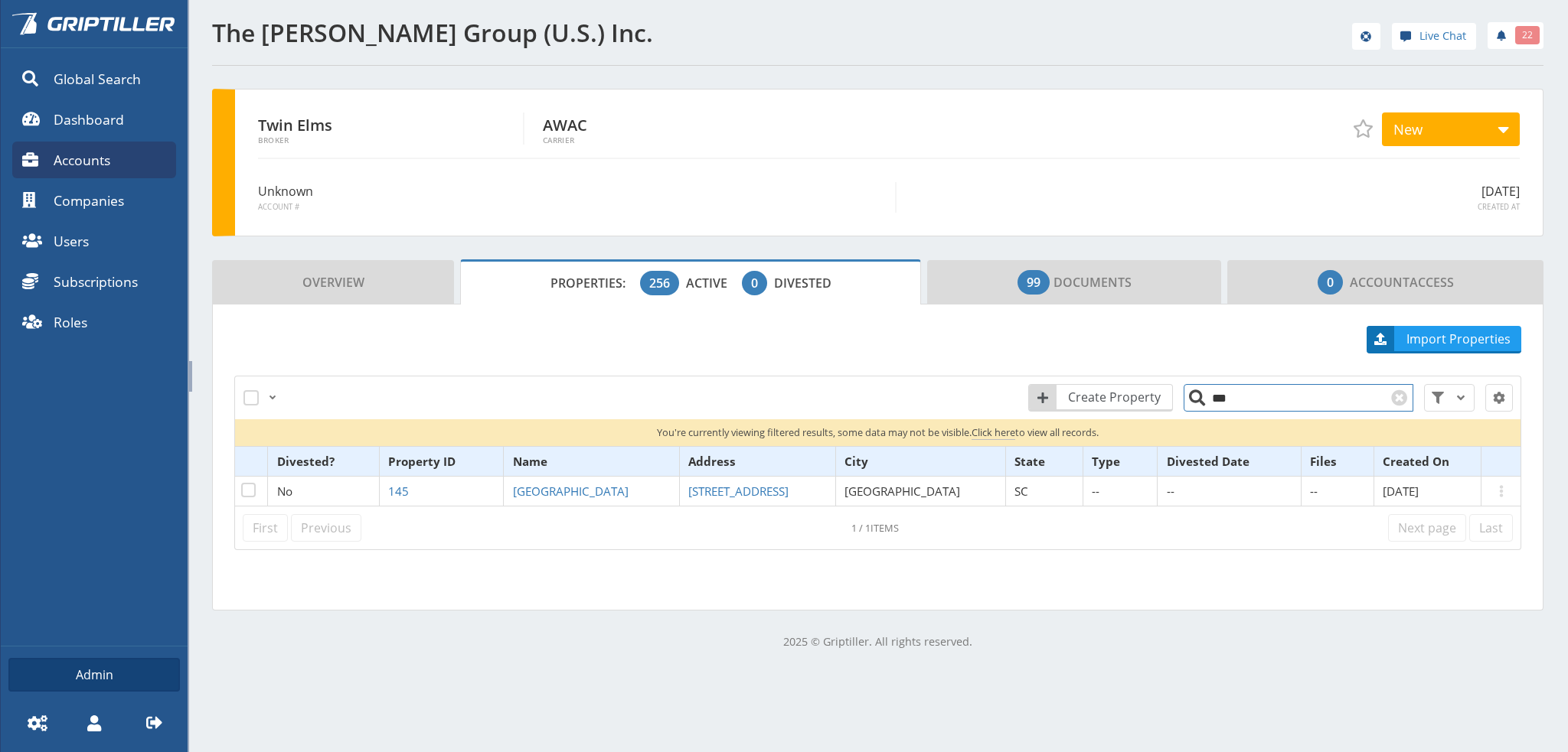
click at [1219, 394] on input "***" at bounding box center [1298, 398] width 230 height 28
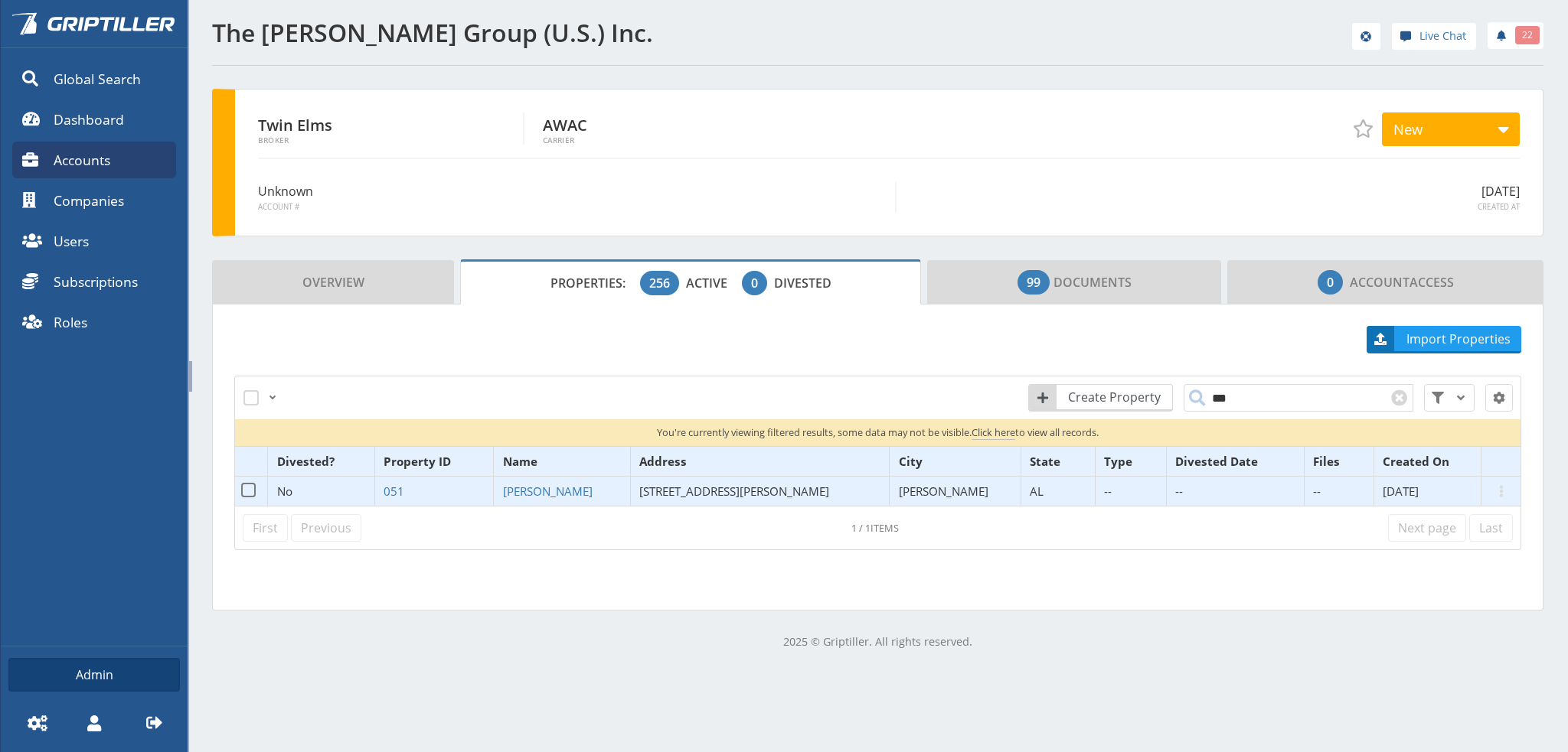
click at [729, 485] on span "[STREET_ADDRESS][PERSON_NAME]" at bounding box center [734, 491] width 190 height 16
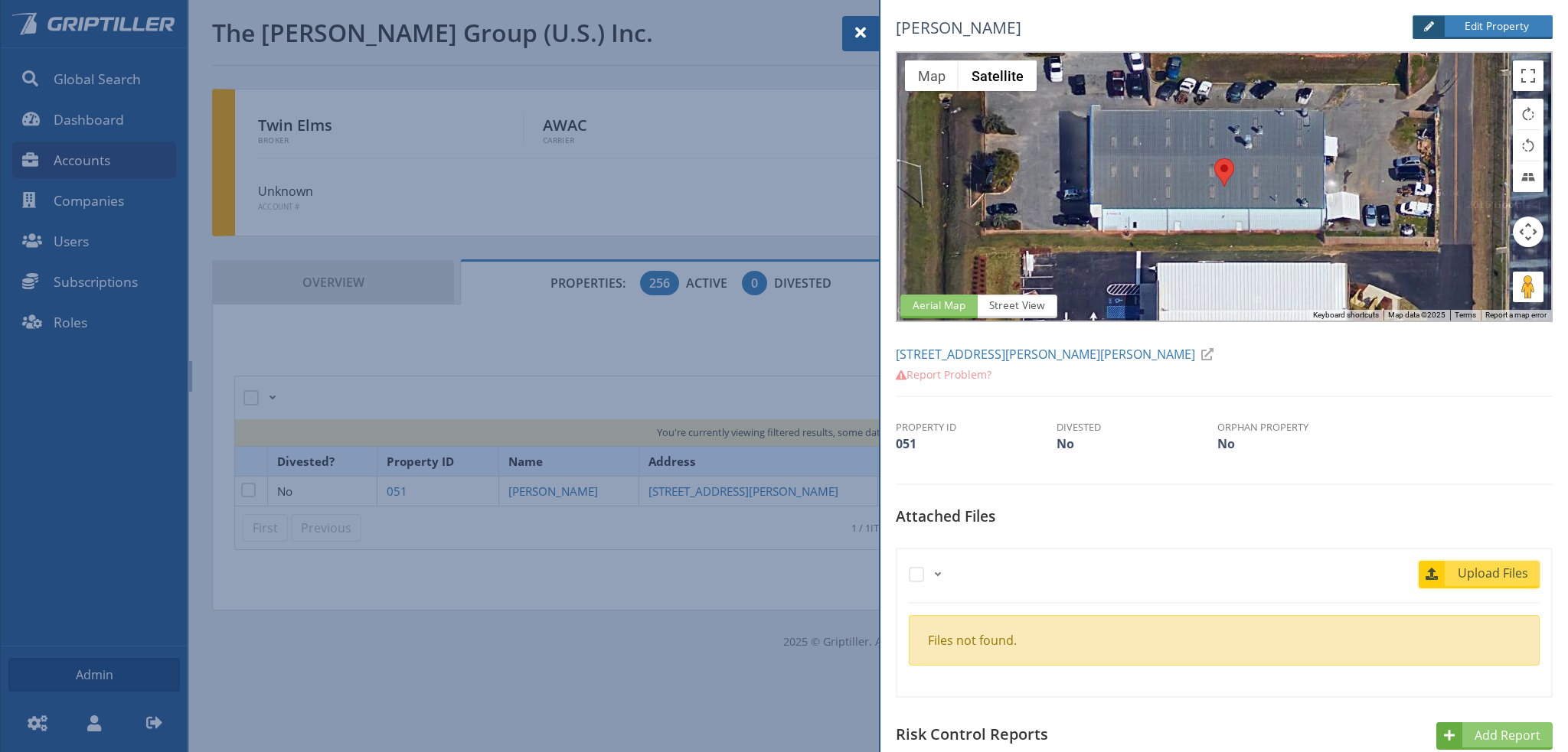
click at [1465, 574] on span "Upload Files" at bounding box center [1493, 573] width 93 height 18
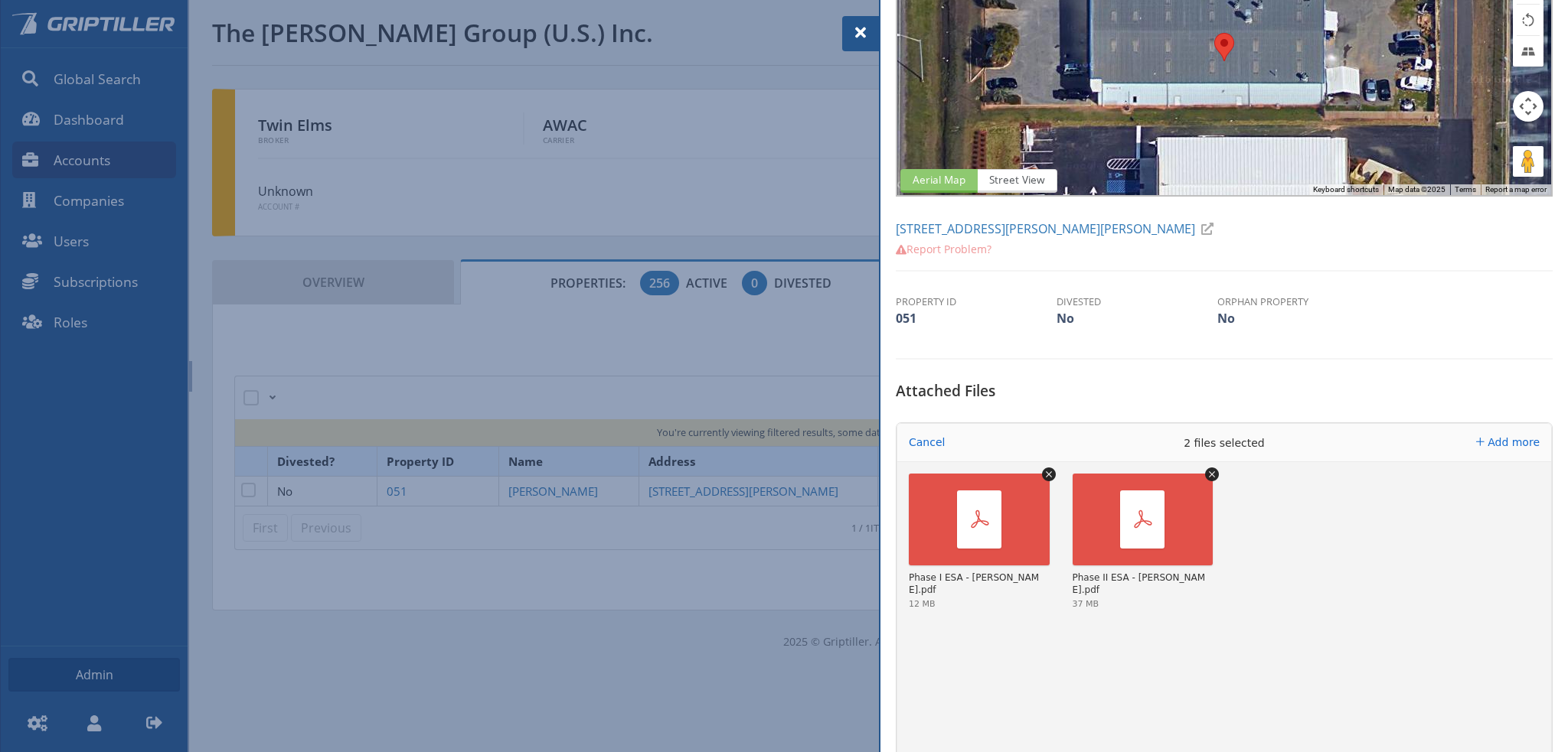
scroll to position [230, 0]
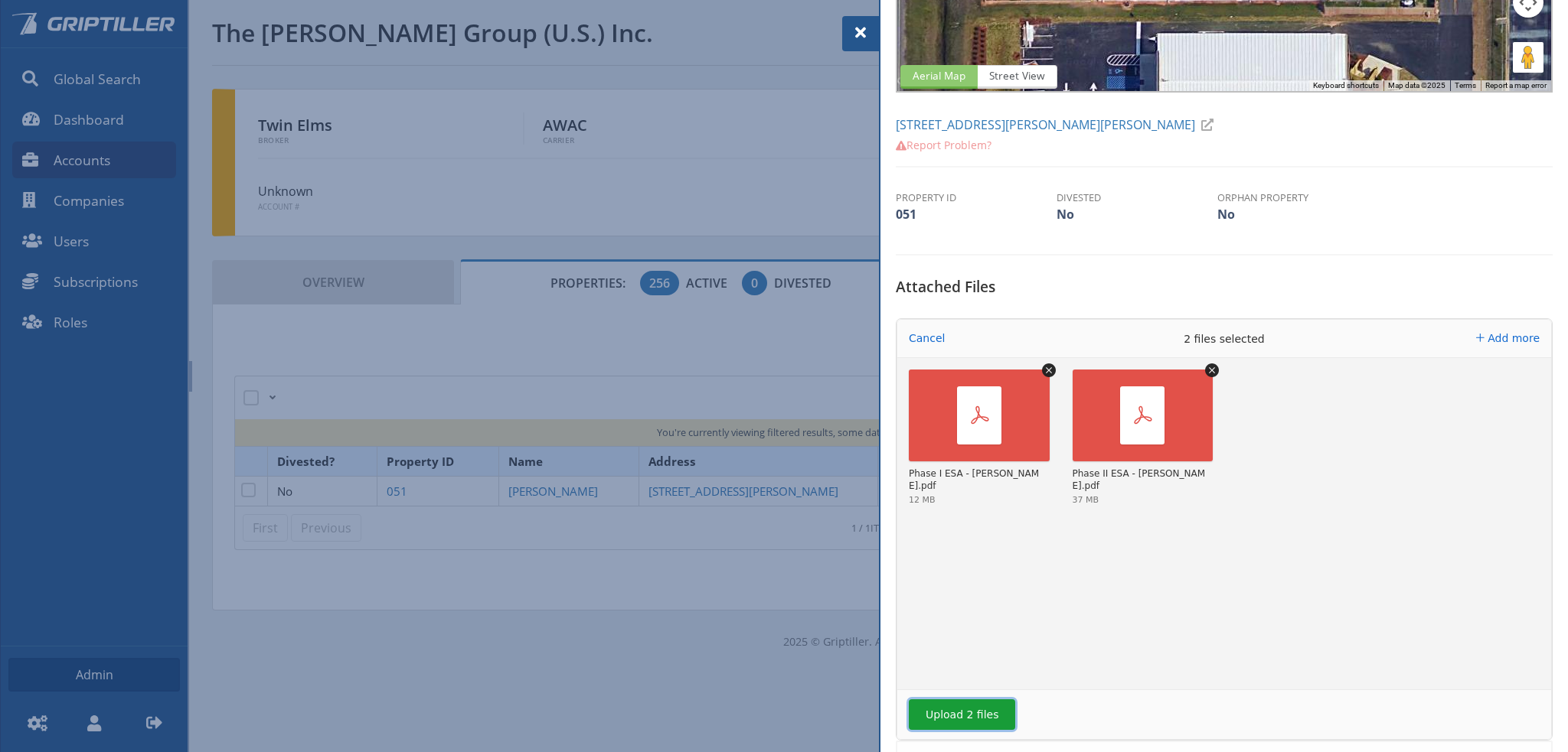
click at [946, 708] on button "Upload 2 files" at bounding box center [962, 714] width 107 height 30
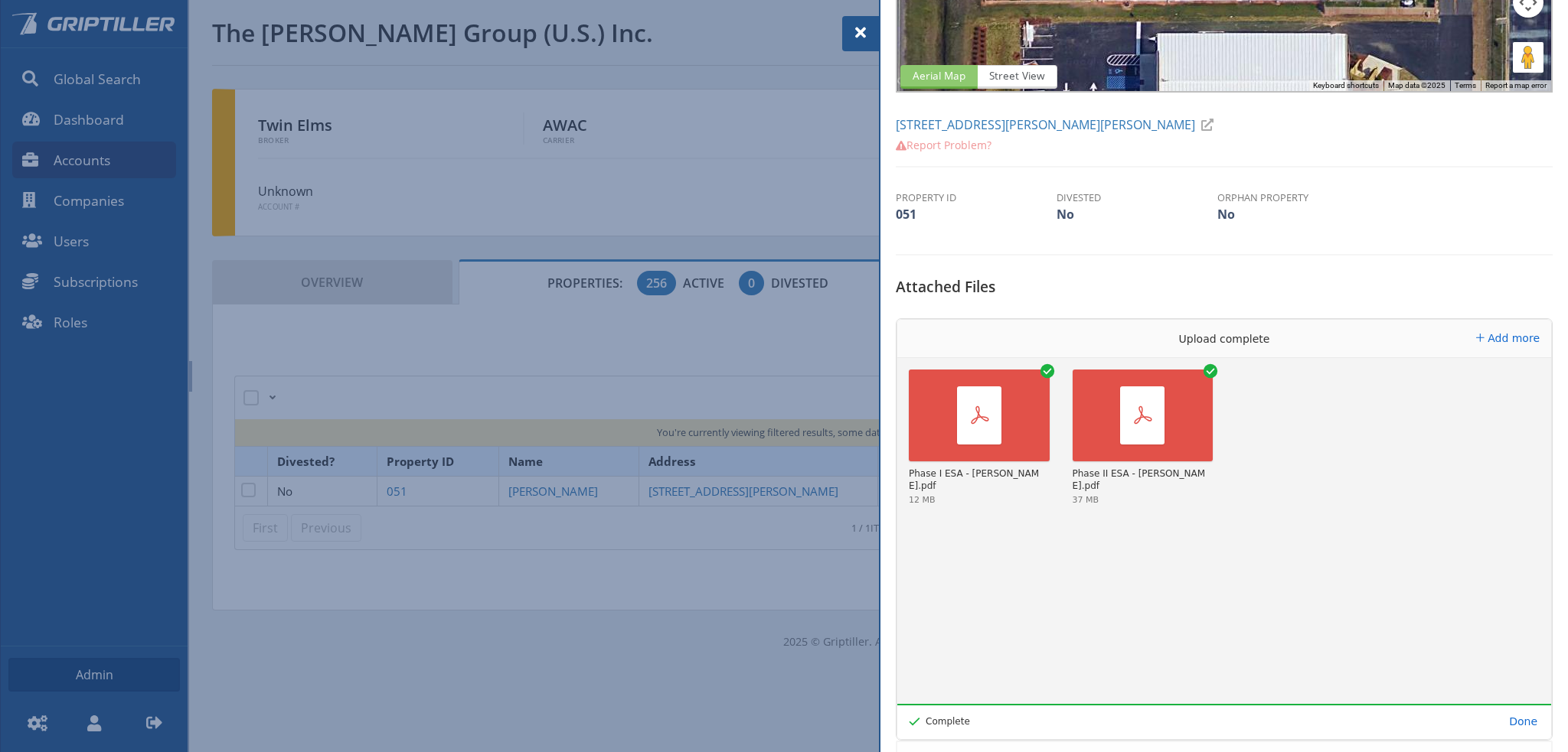
drag, startPoint x: 857, startPoint y: 30, endPoint x: 984, endPoint y: 185, distance: 200.4
click at [863, 29] on span at bounding box center [860, 33] width 18 height 18
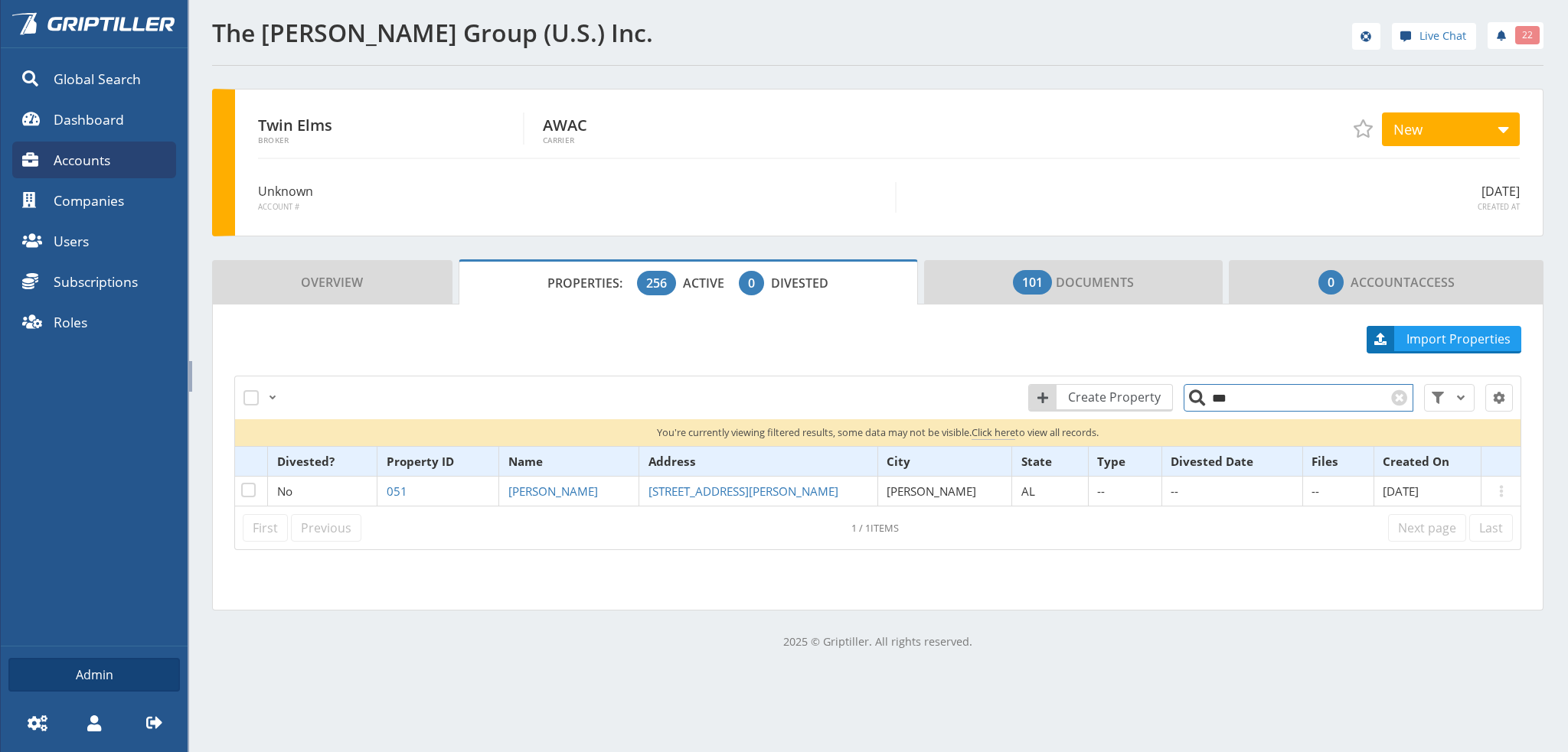
click at [1227, 400] on input "***" at bounding box center [1298, 398] width 230 height 28
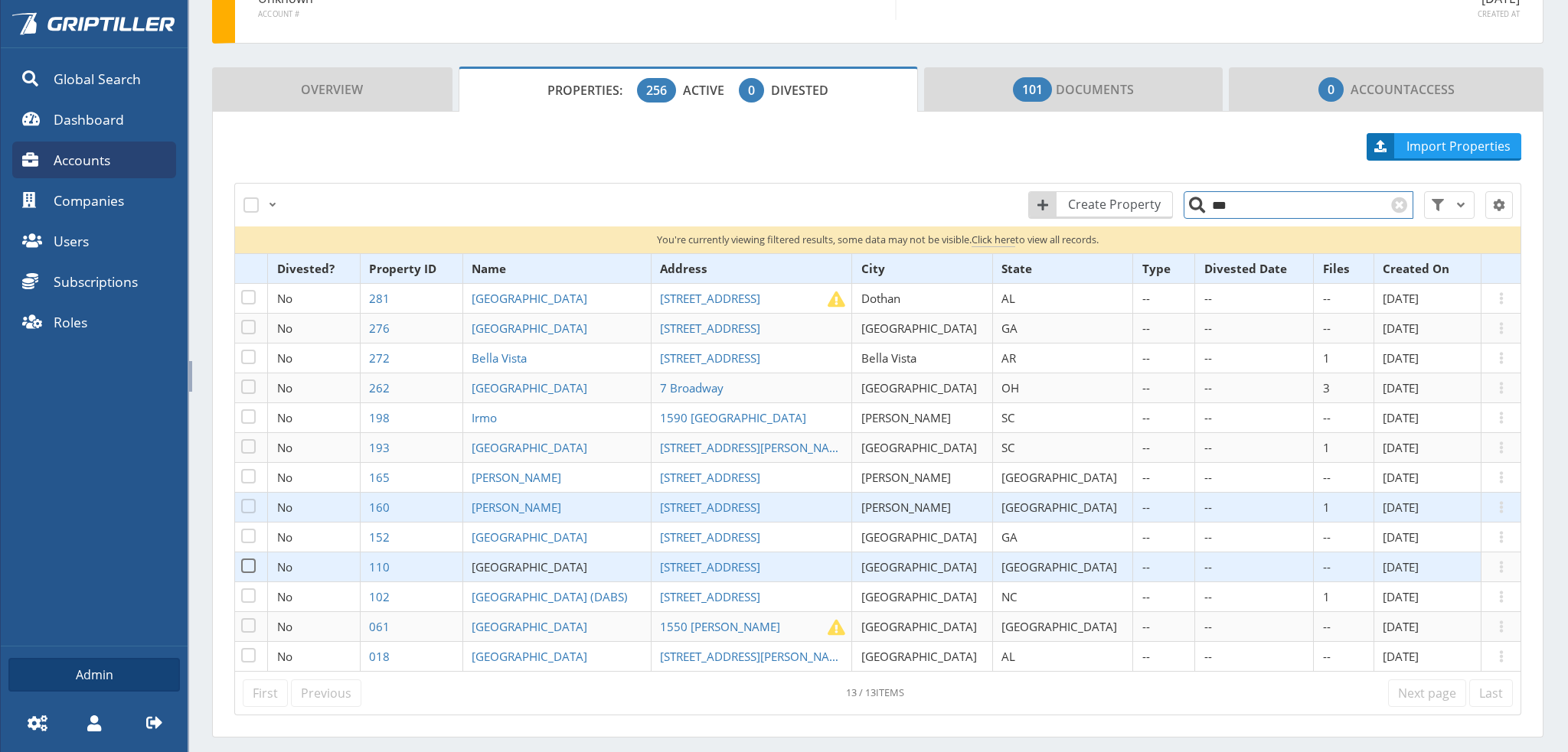
scroll to position [230, 0]
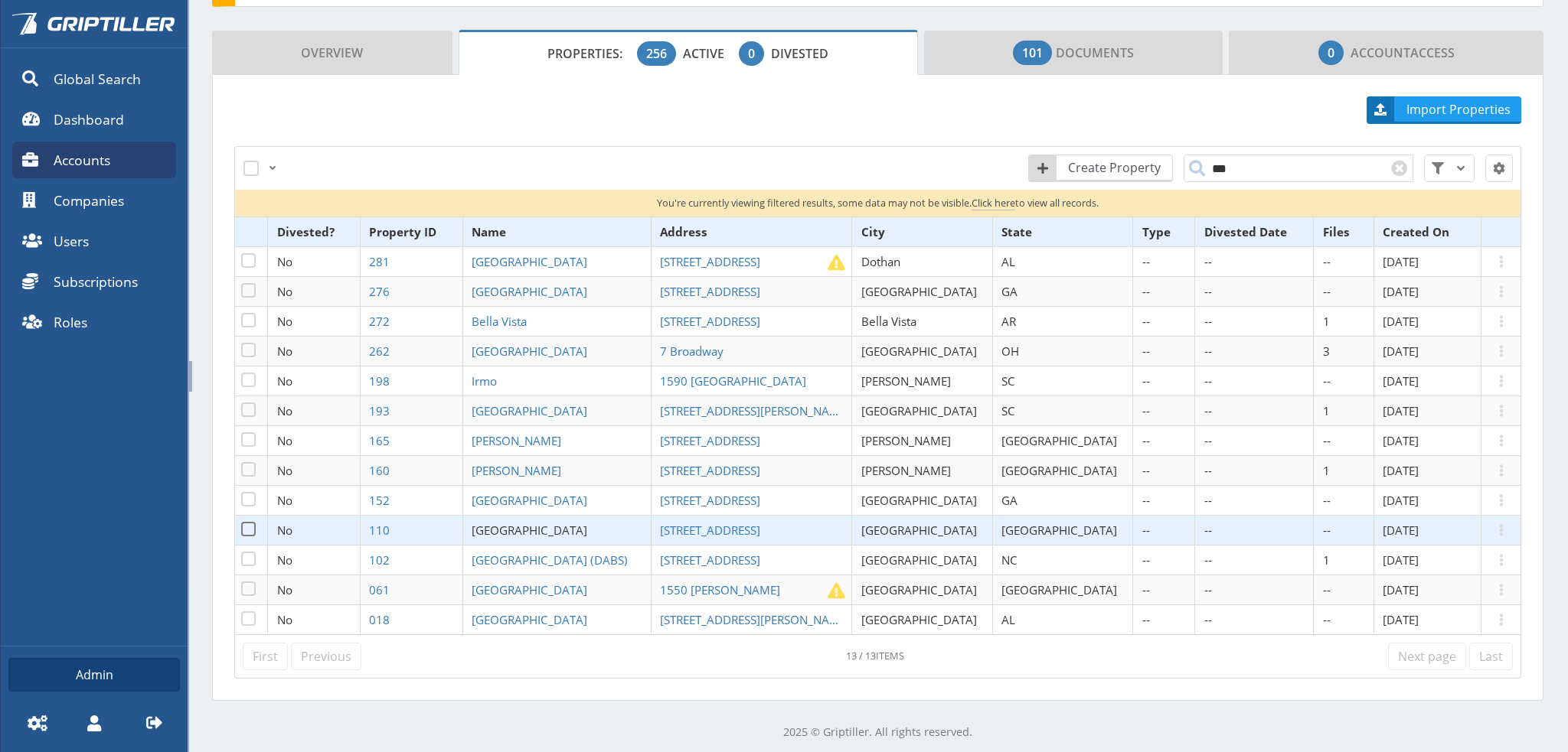
click at [537, 530] on span "[GEOGRAPHIC_DATA]" at bounding box center [529, 530] width 116 height 16
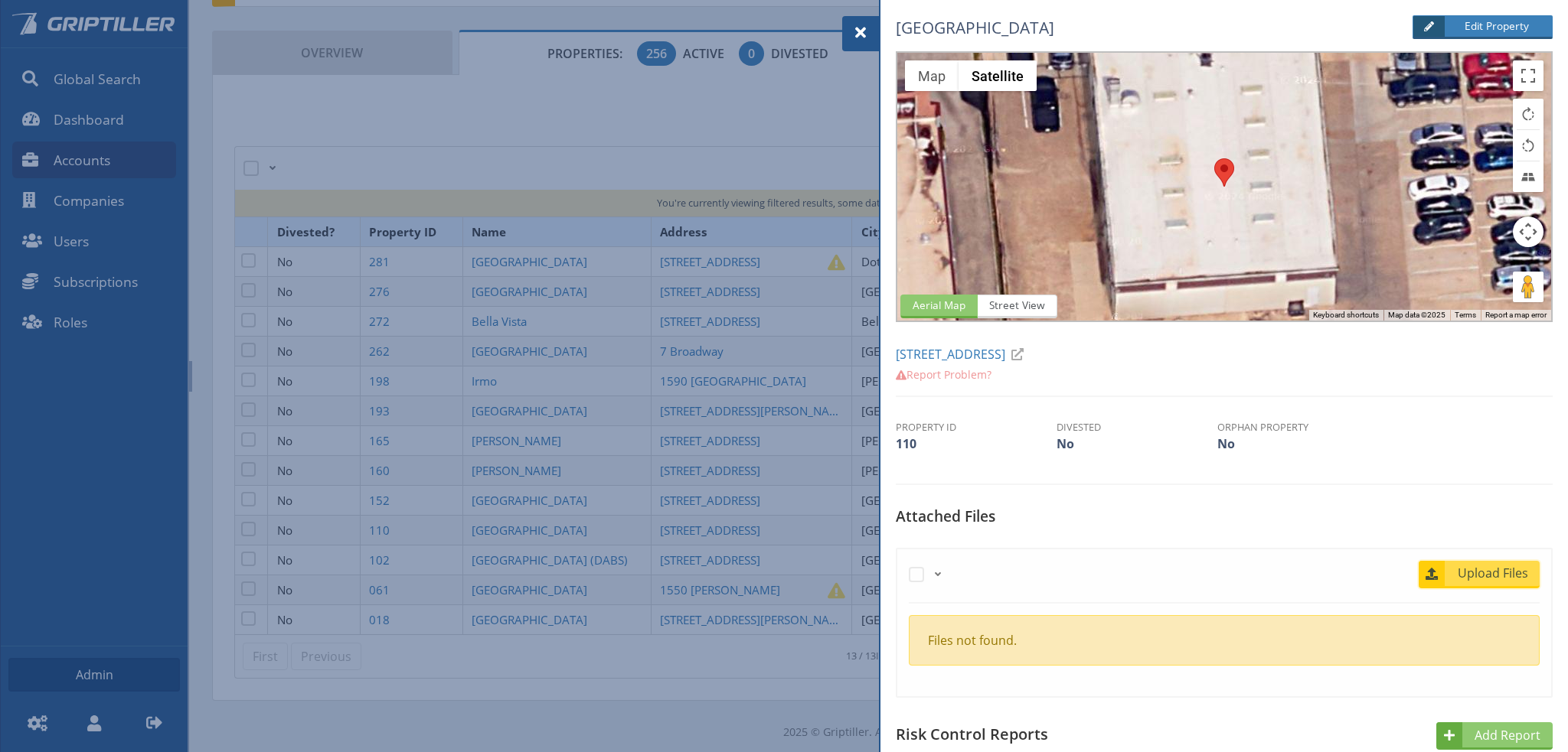
click at [1488, 574] on span "Upload Files" at bounding box center [1493, 573] width 93 height 18
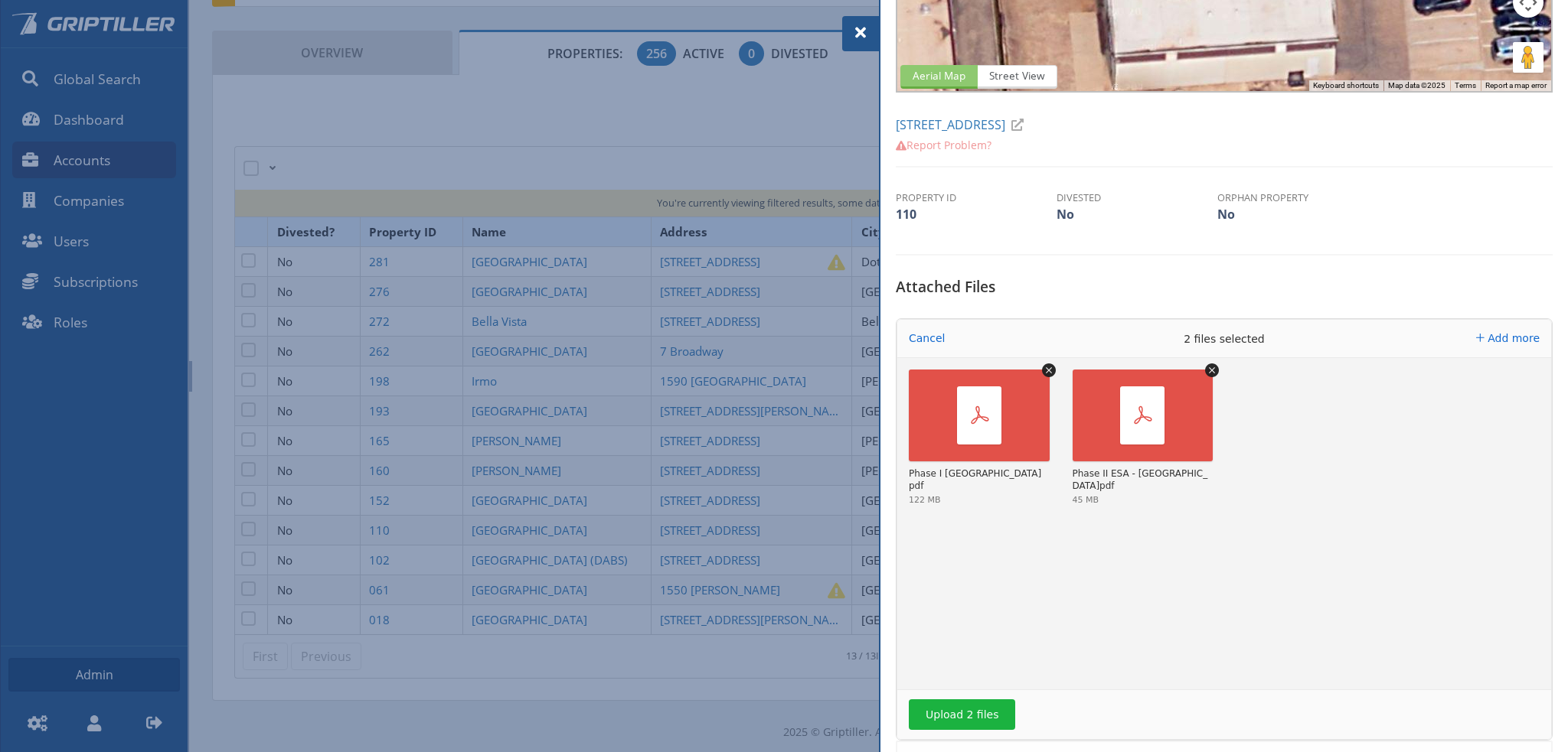
scroll to position [382, 0]
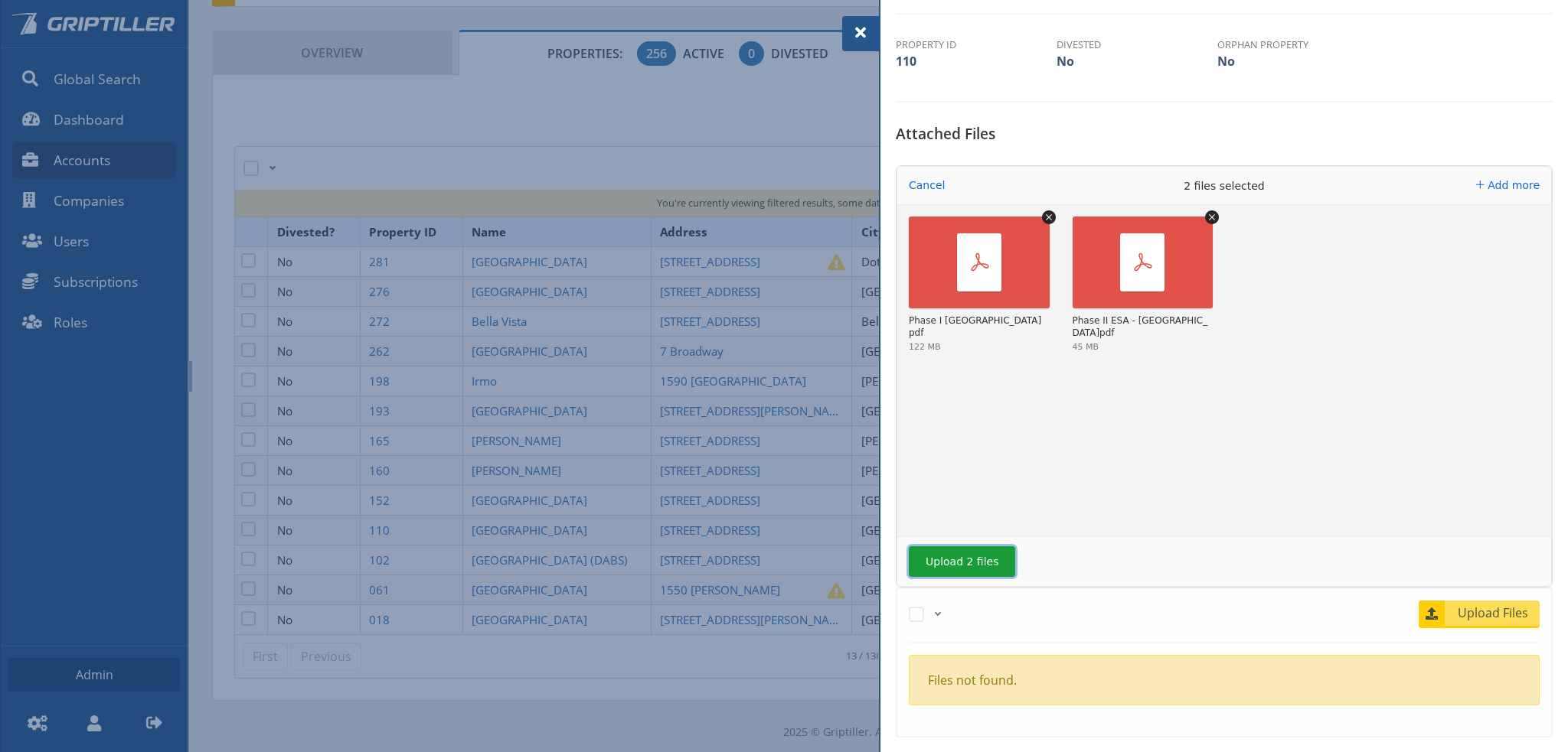
click at [964, 557] on button "Upload 2 files" at bounding box center [962, 561] width 107 height 30
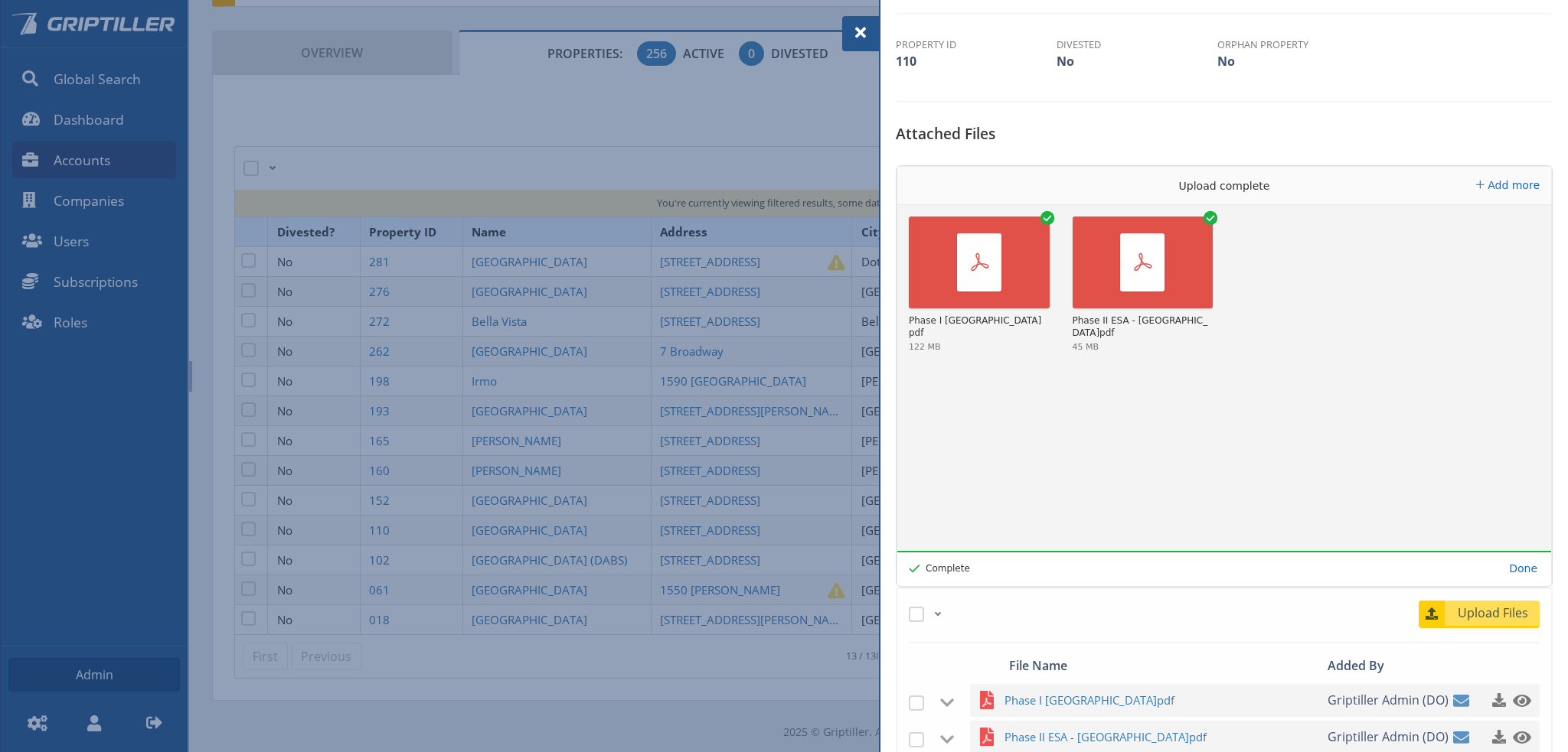
click at [854, 31] on span at bounding box center [860, 33] width 18 height 18
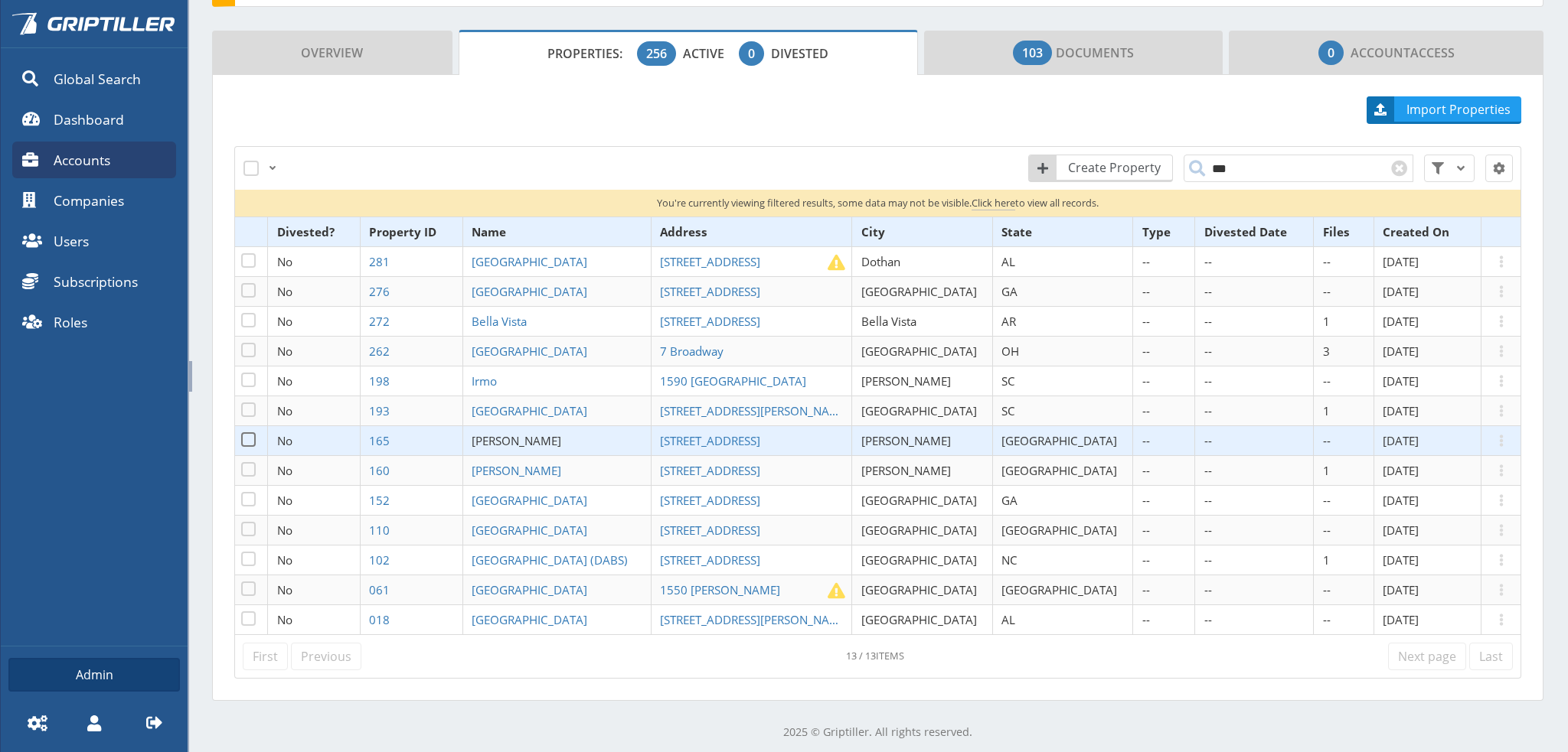
click at [535, 440] on span "[PERSON_NAME]" at bounding box center [516, 440] width 89 height 16
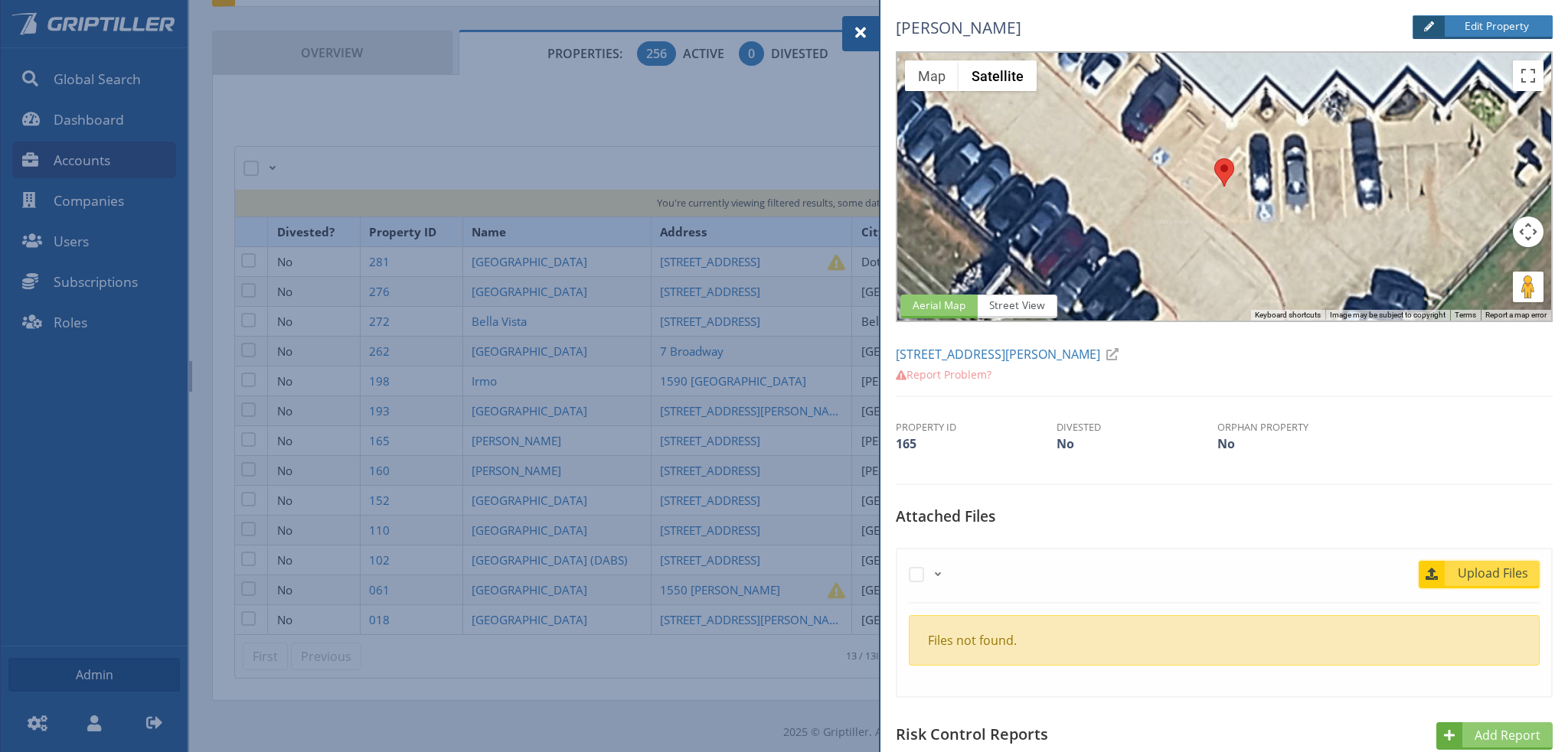
click at [1476, 568] on span "Upload Files" at bounding box center [1493, 573] width 93 height 18
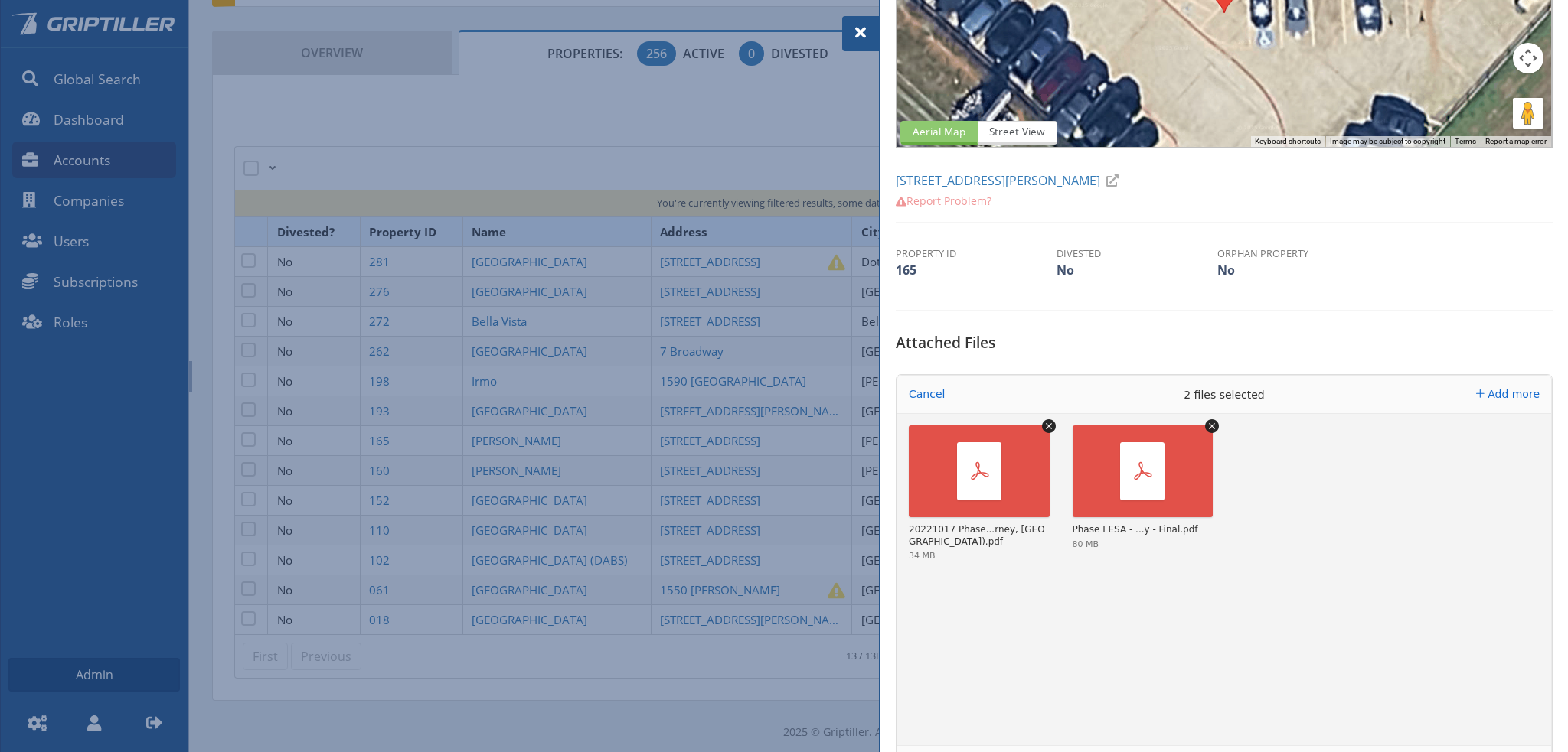
scroll to position [382, 0]
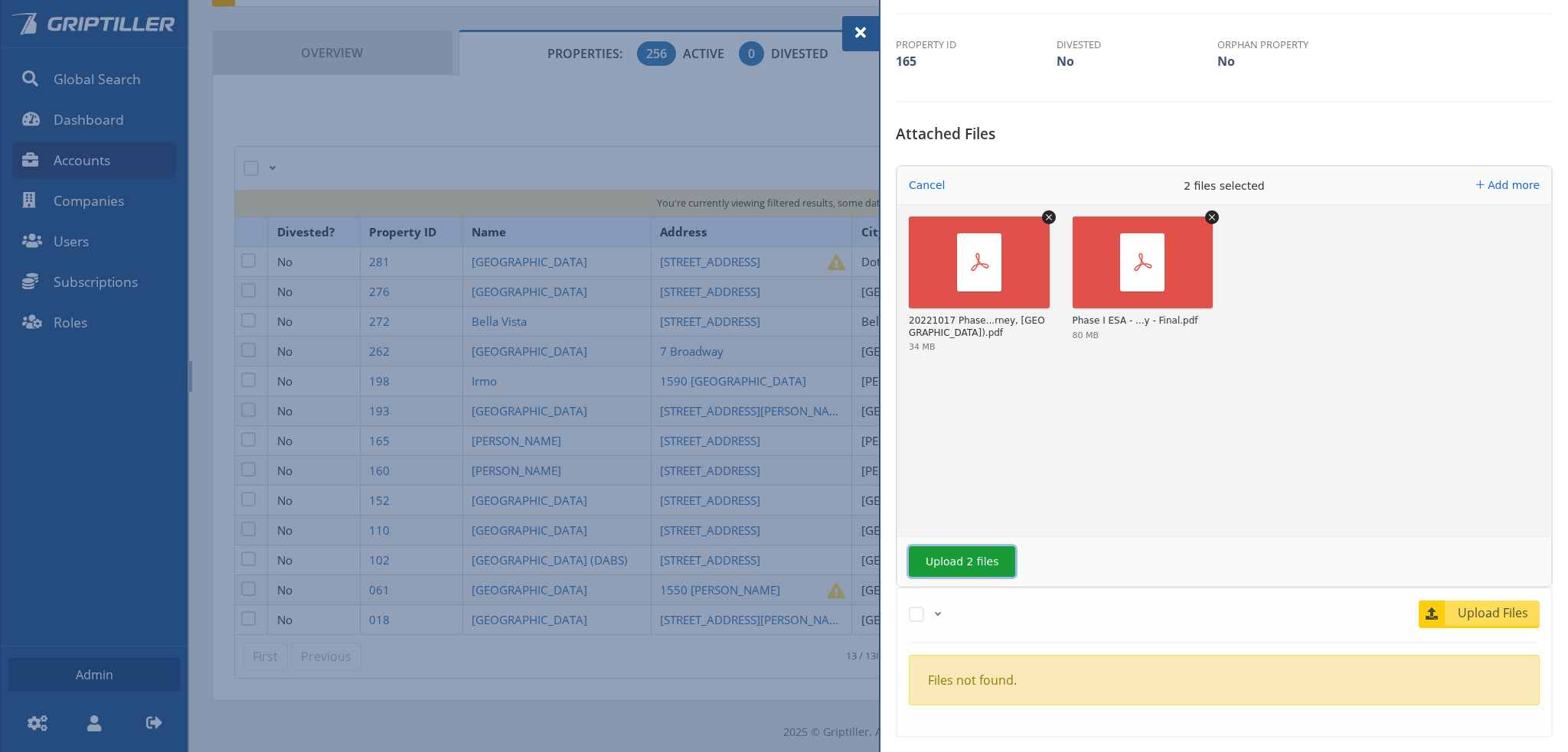
click at [958, 561] on button "Upload 2 files" at bounding box center [962, 561] width 107 height 30
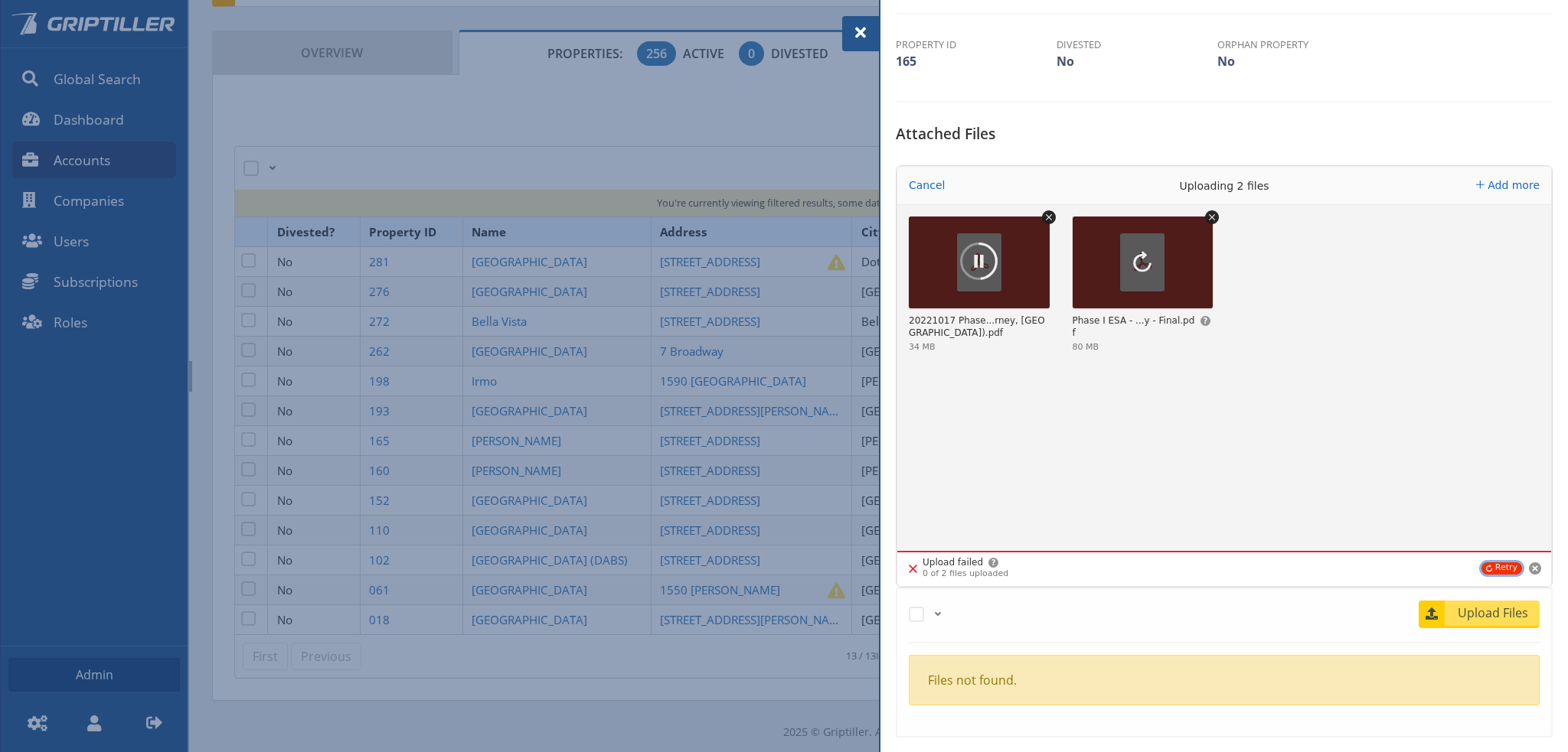
click at [1486, 563] on button "Retry" at bounding box center [1501, 568] width 40 height 12
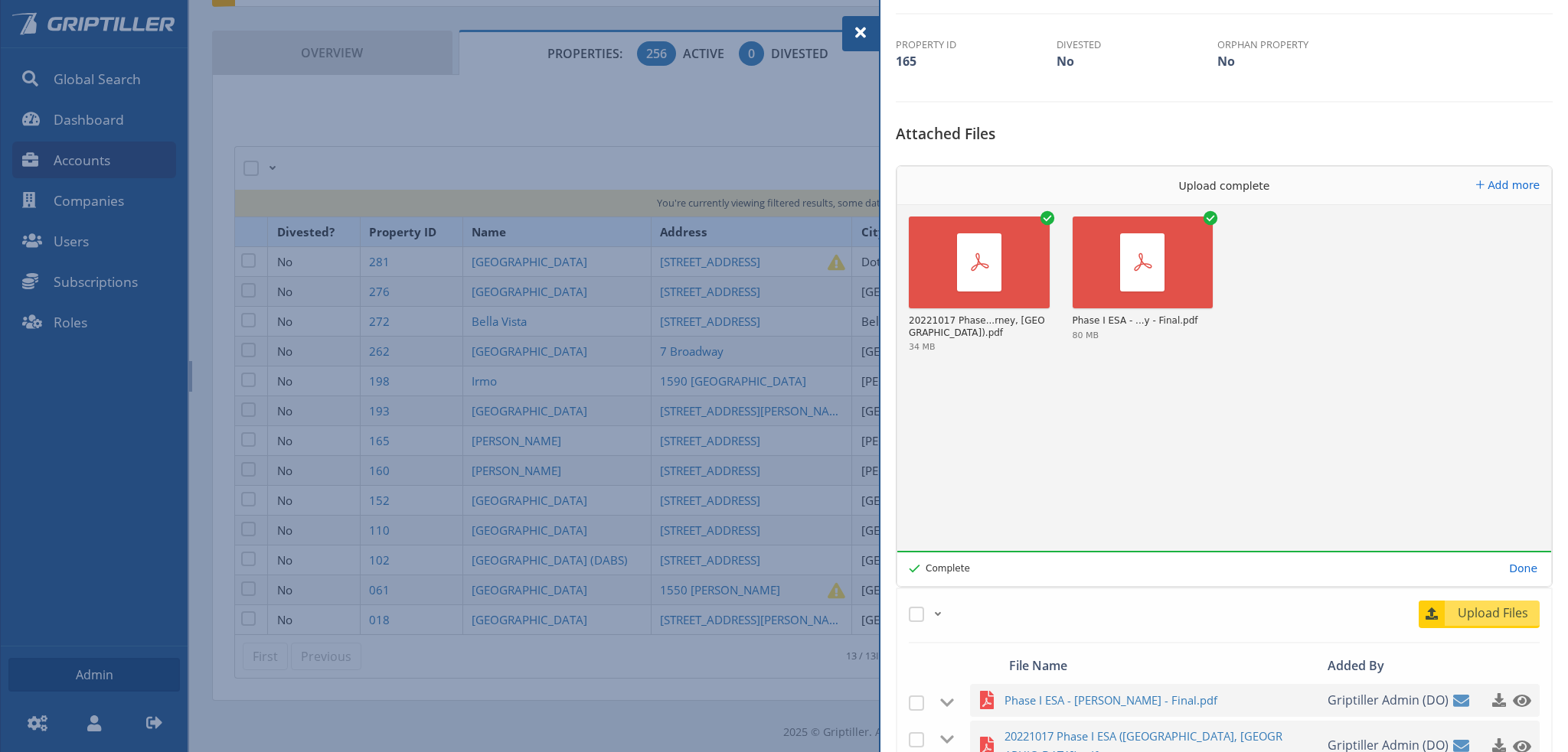
click at [858, 32] on span at bounding box center [860, 33] width 18 height 18
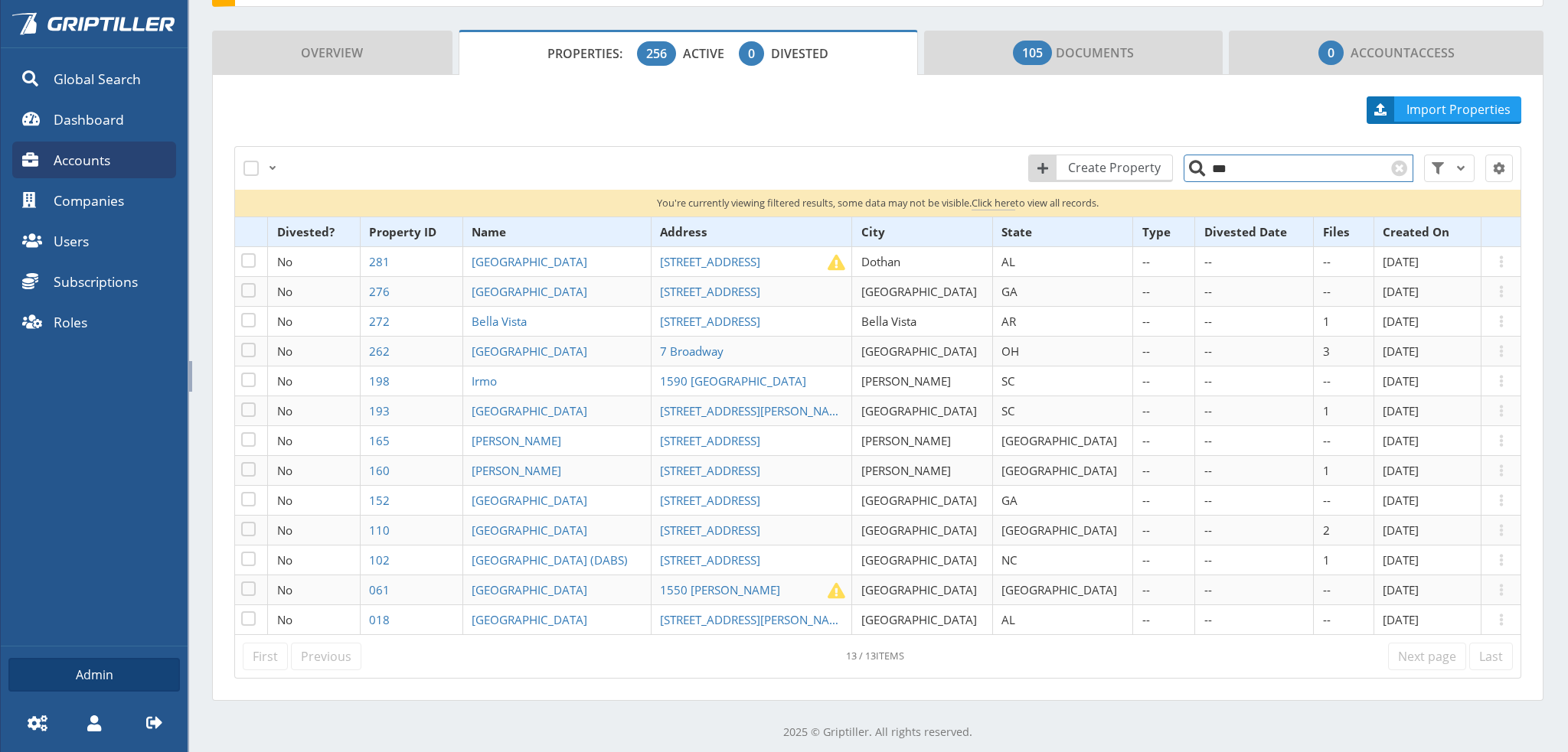
click at [1223, 162] on input "***" at bounding box center [1298, 168] width 230 height 28
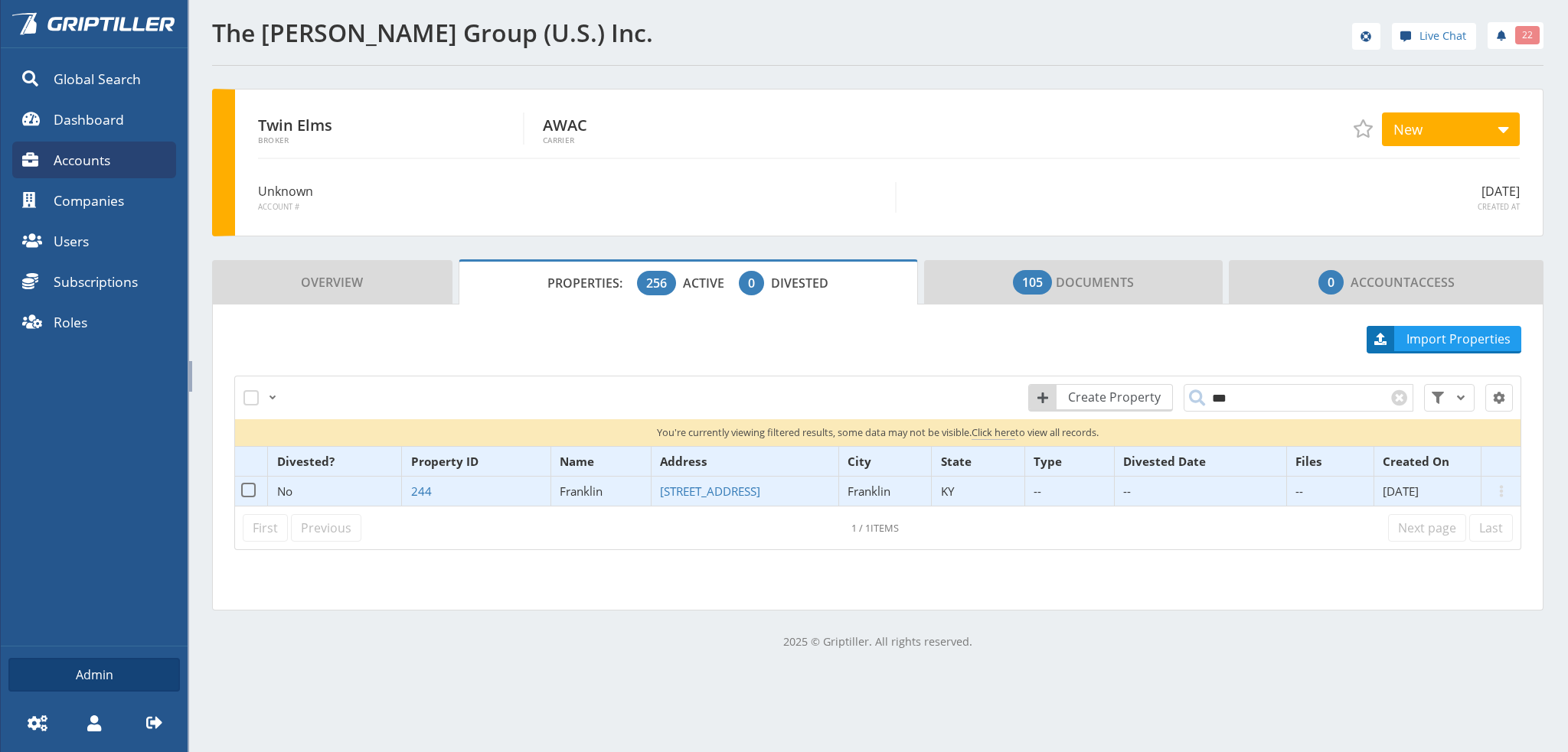
click at [560, 491] on span "Franklin" at bounding box center [581, 491] width 43 height 16
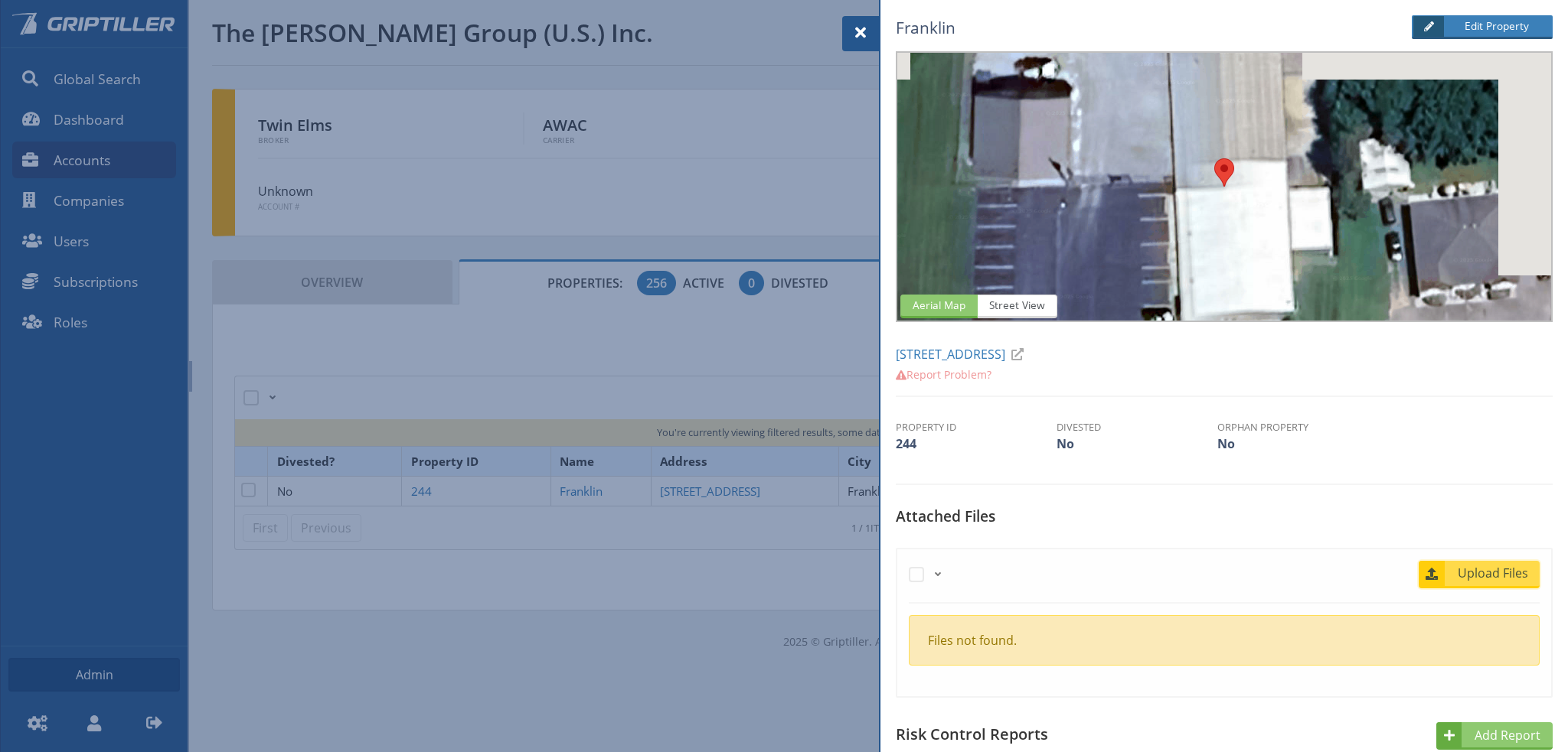
click at [1515, 571] on span "Upload Files" at bounding box center [1493, 573] width 93 height 18
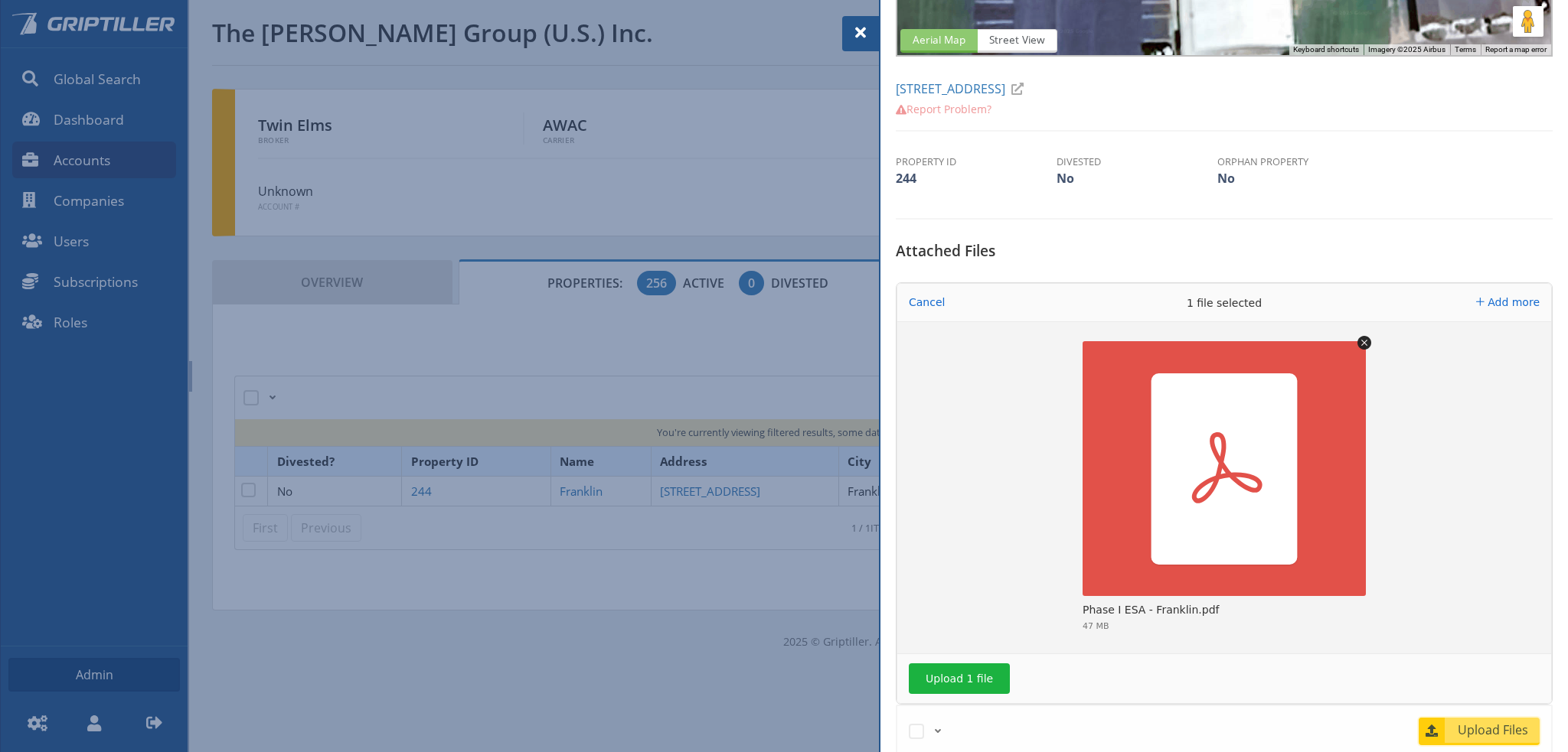
scroll to position [459, 0]
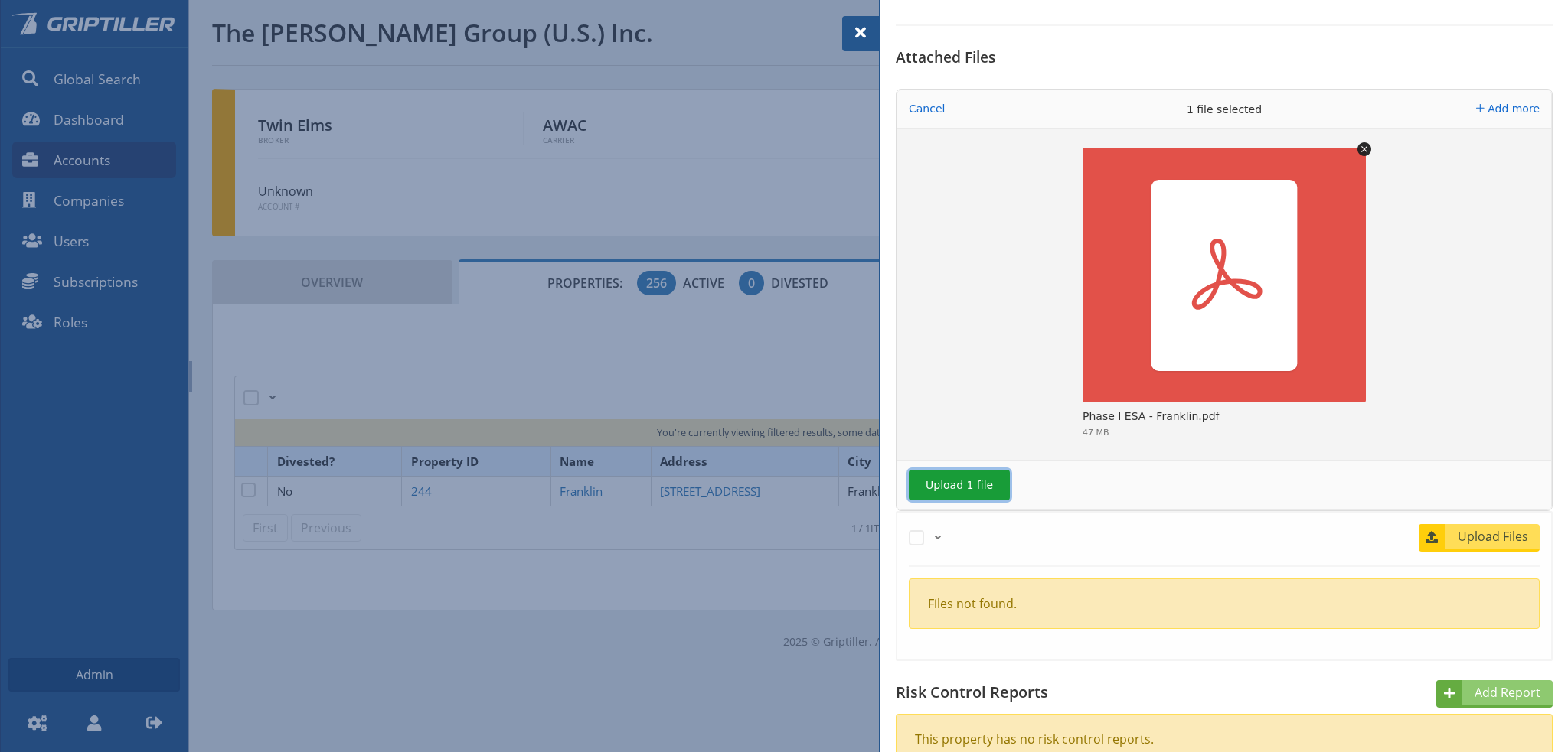
click at [954, 486] on button "Upload 1 file" at bounding box center [958, 485] width 101 height 30
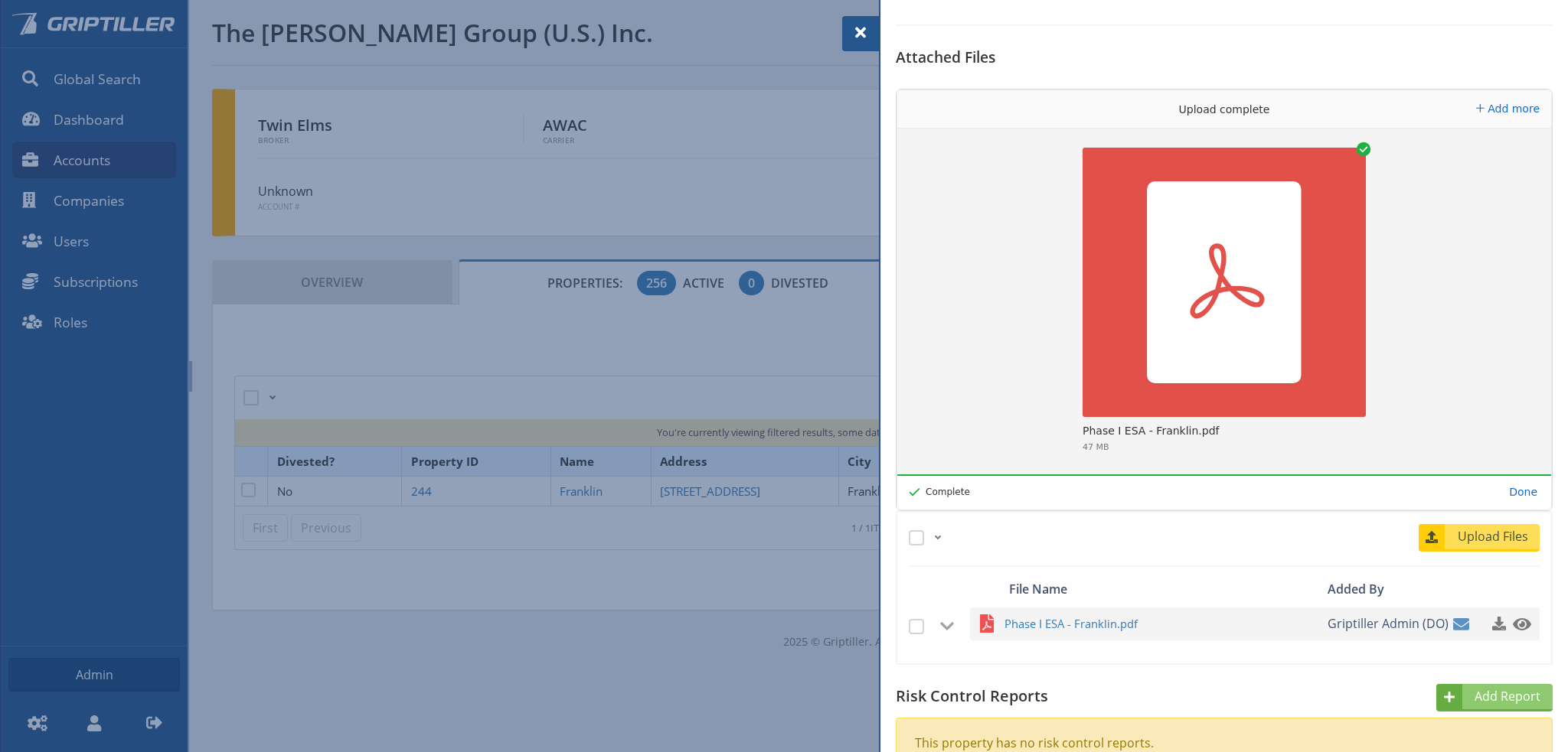
drag, startPoint x: 866, startPoint y: 28, endPoint x: 886, endPoint y: 44, distance: 25.6
click at [868, 31] on span at bounding box center [860, 33] width 18 height 18
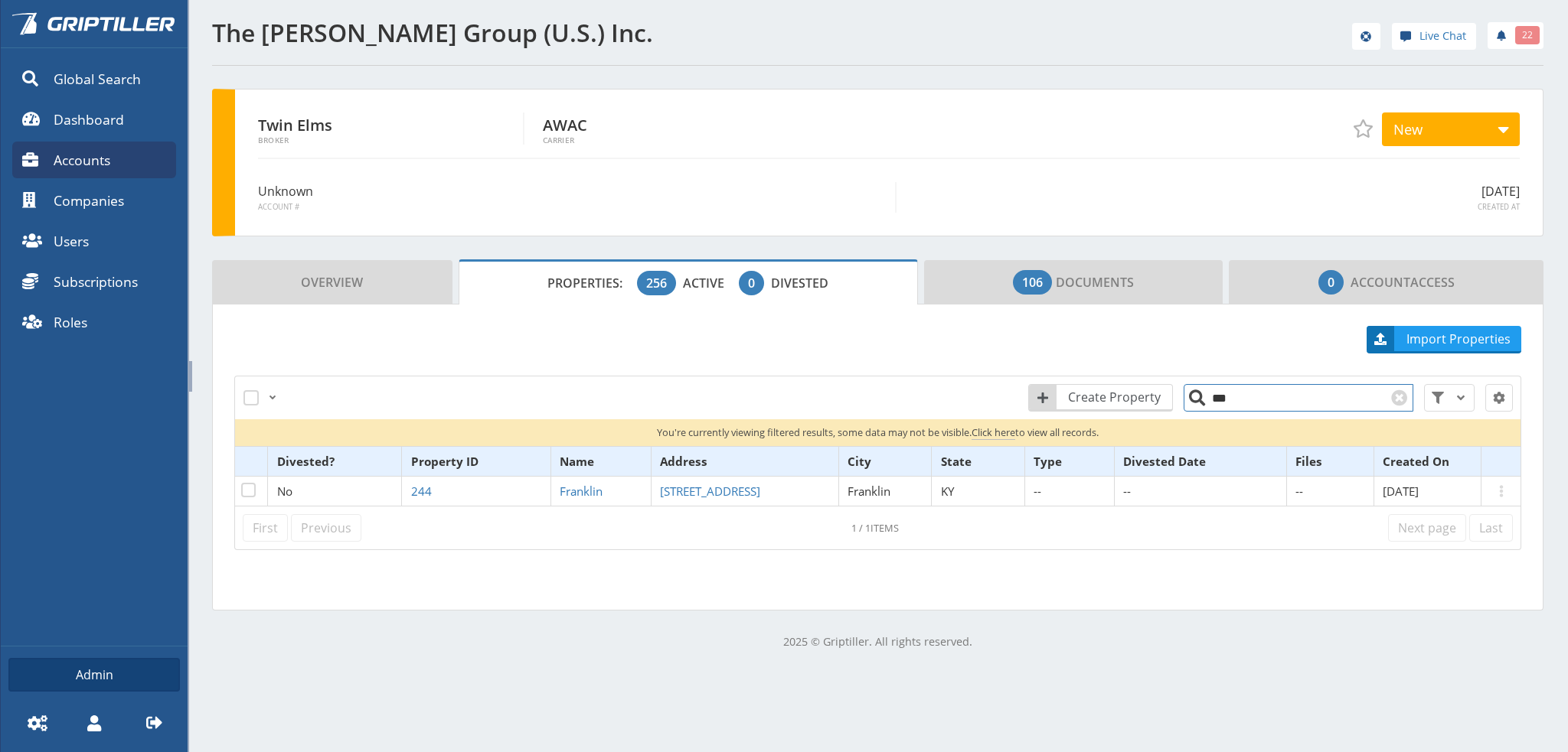
click at [1225, 404] on input "***" at bounding box center [1298, 398] width 230 height 28
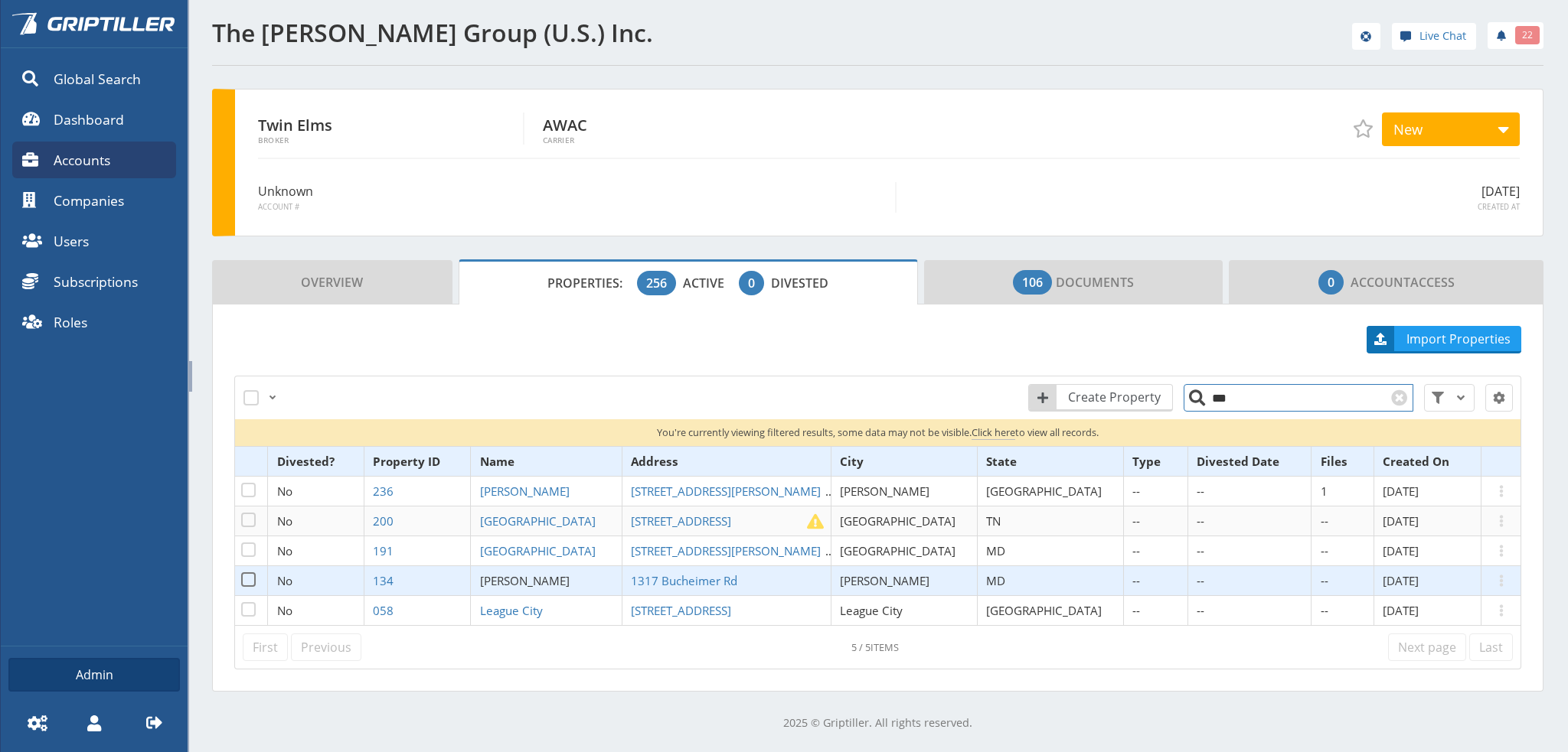
type input "***"
click at [551, 579] on span "[PERSON_NAME]" at bounding box center [524, 581] width 89 height 16
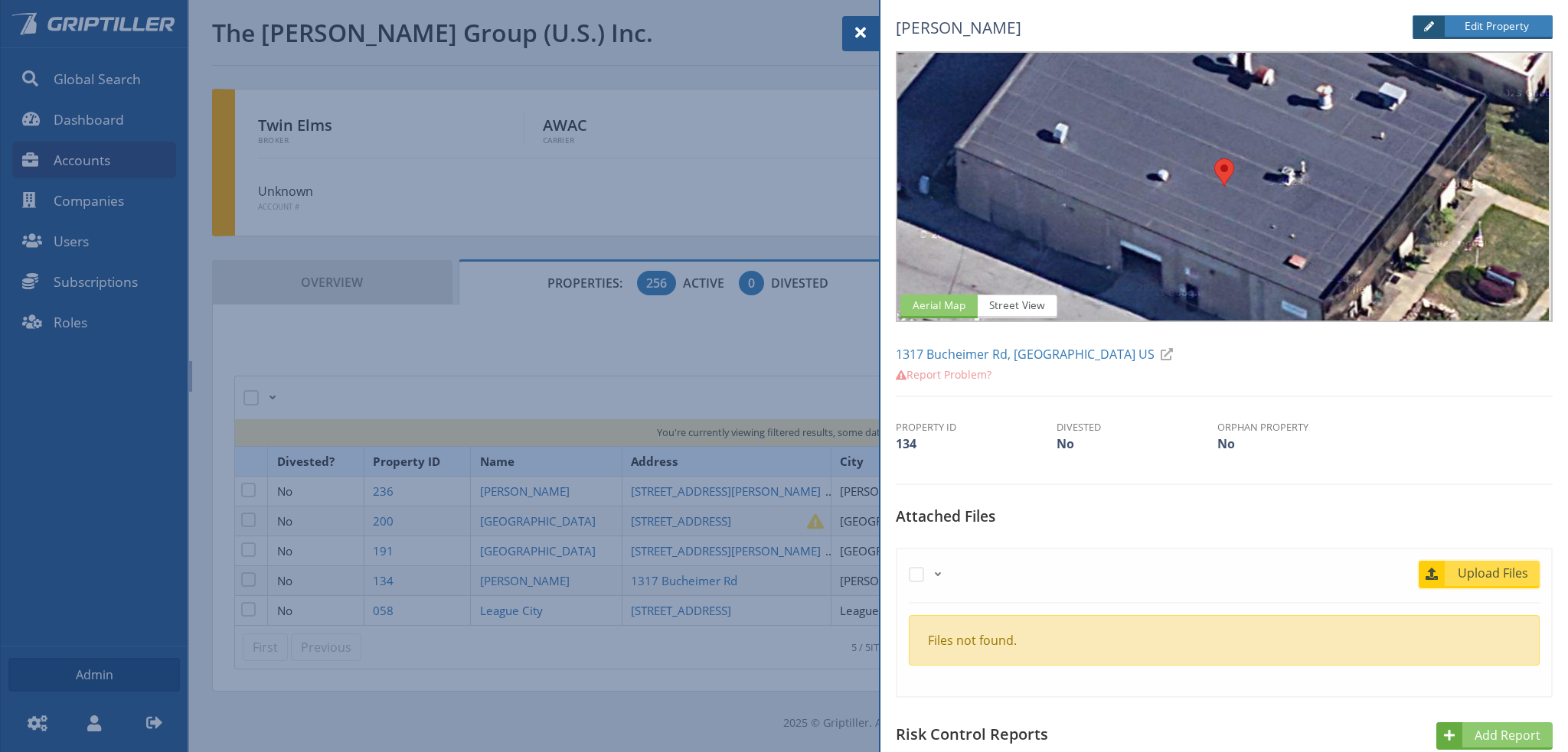
click at [1478, 572] on span "Upload Files" at bounding box center [1493, 573] width 93 height 18
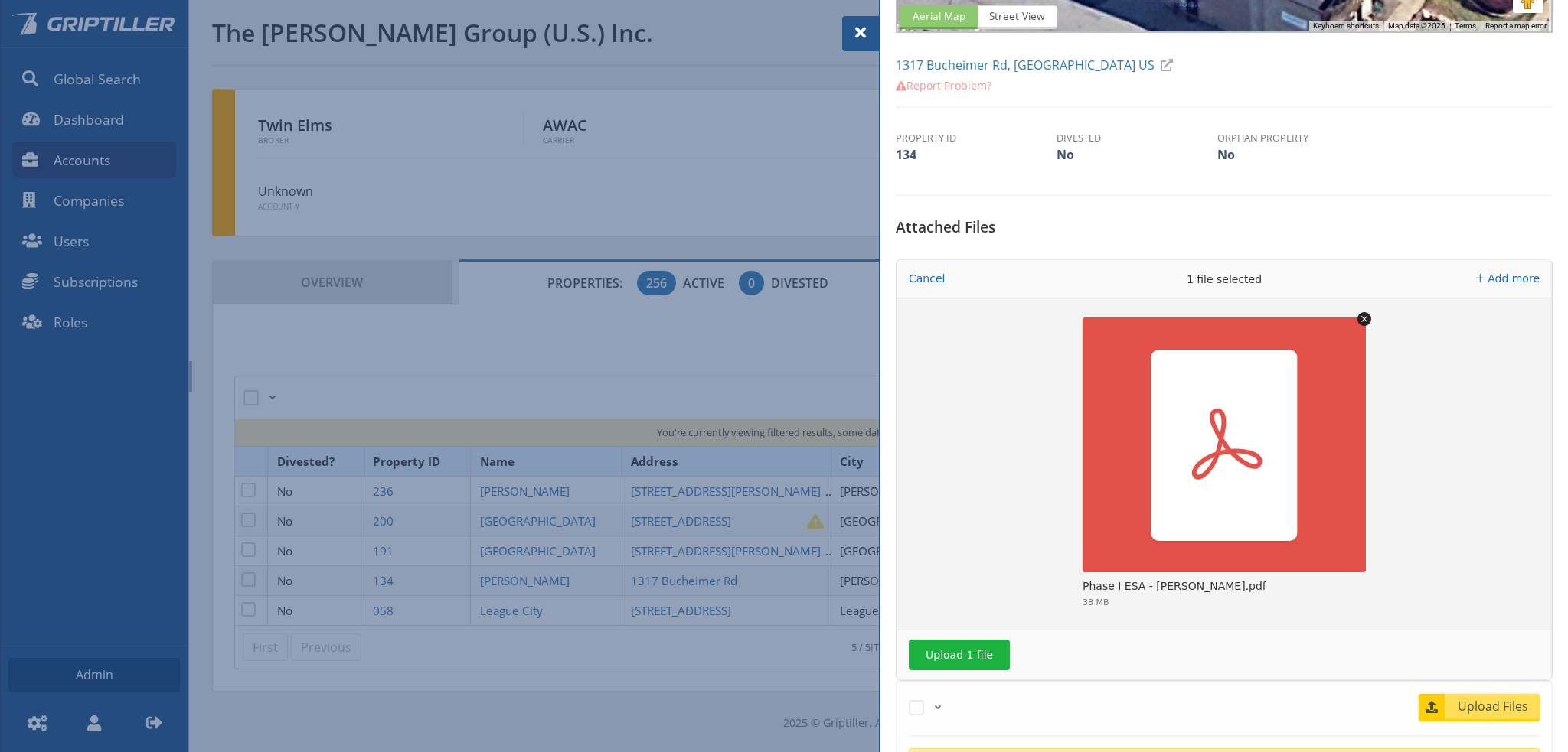
scroll to position [459, 0]
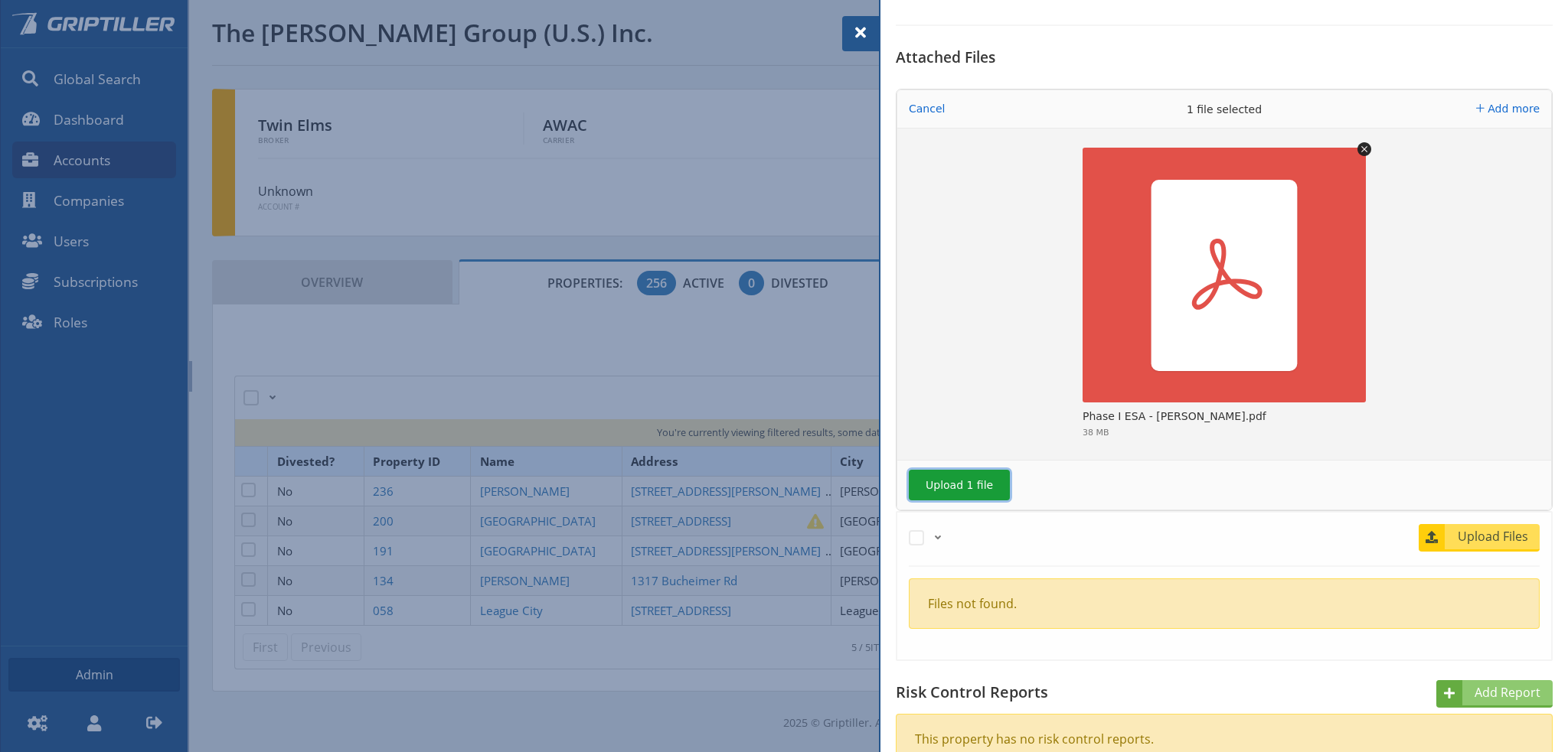
click at [940, 488] on button "Upload 1 file" at bounding box center [958, 485] width 101 height 30
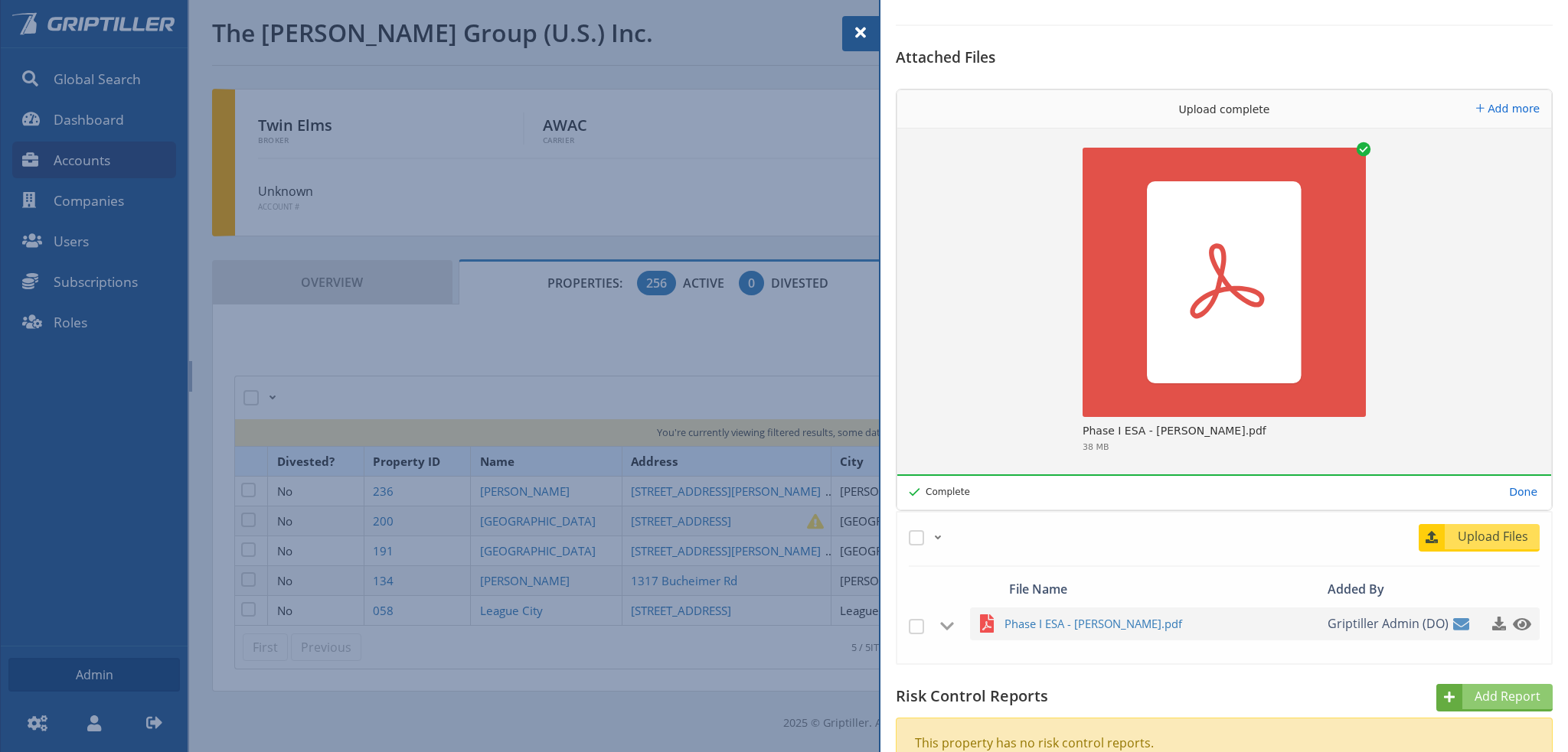
click at [860, 33] on span at bounding box center [860, 33] width 18 height 18
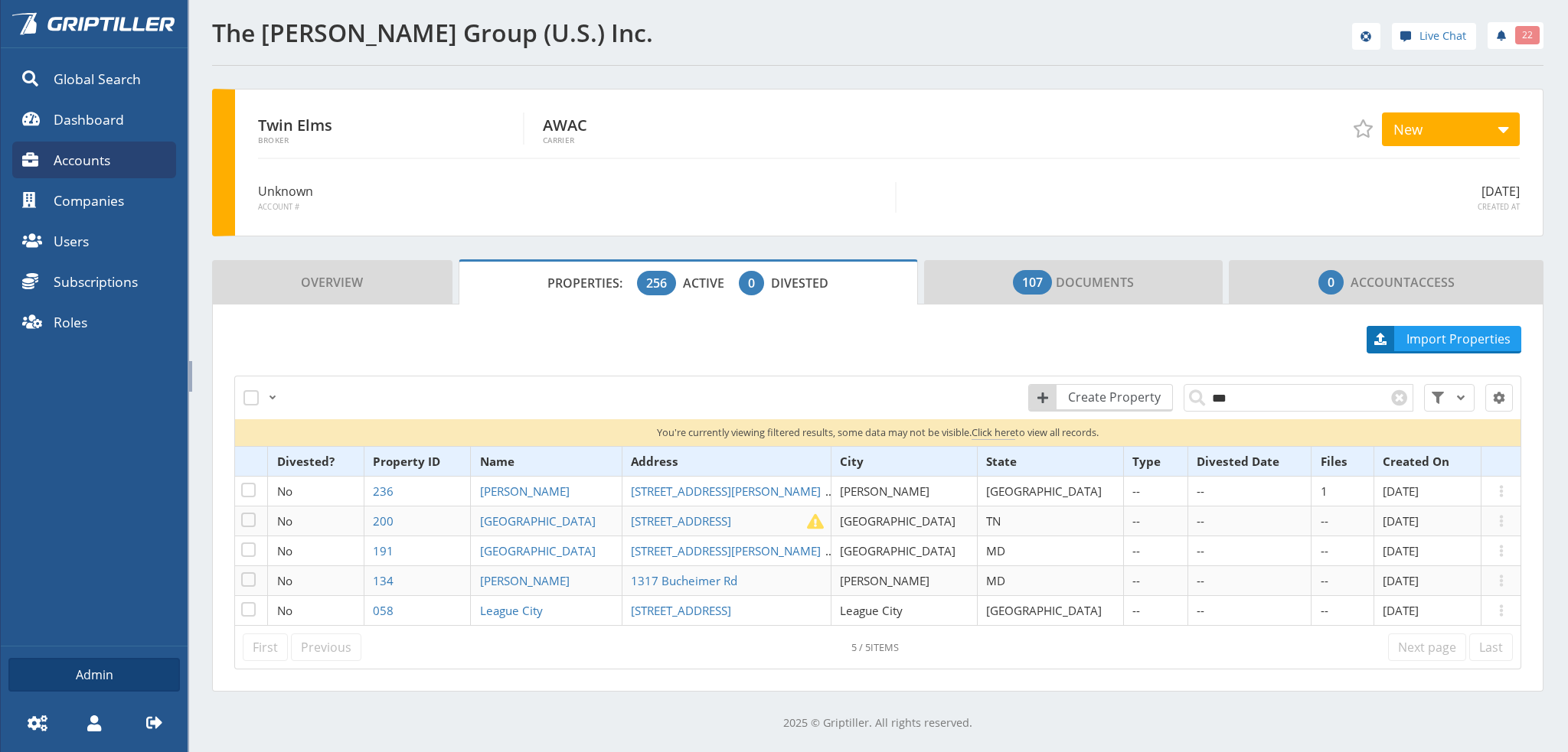
click at [197, 250] on div "The [PERSON_NAME] Group (U.S.) Inc. Live Chat 22 Twin Elms Broker AWAC Carrier …" at bounding box center [878, 375] width 1380 height 750
click at [207, 244] on div "The [PERSON_NAME] Group (U.S.) Inc. Live Chat 22 Twin Elms Broker AWAC Carrier …" at bounding box center [878, 375] width 1380 height 750
click at [153, 720] on icon at bounding box center [154, 722] width 16 height 16
